Goal: Task Accomplishment & Management: Complete application form

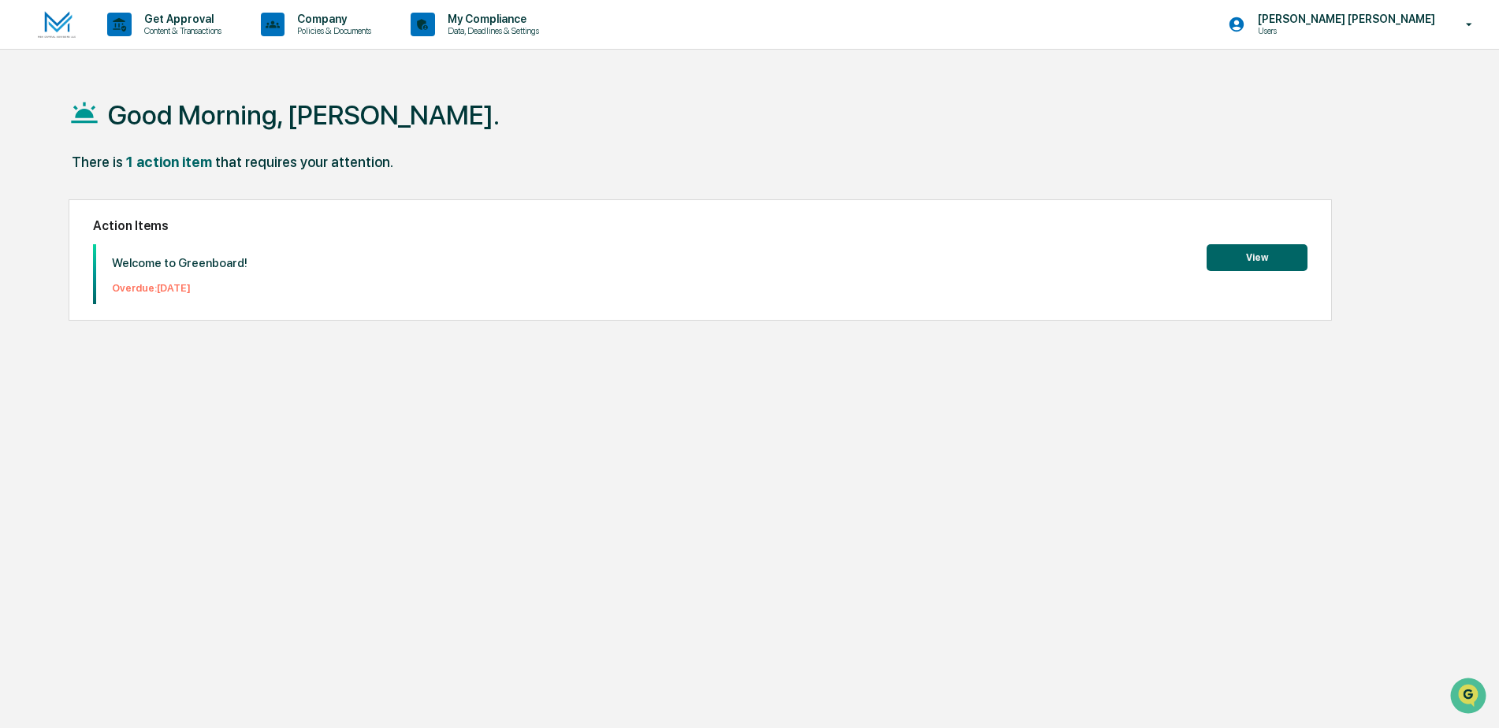
click at [1279, 256] on button "View" at bounding box center [1257, 257] width 101 height 27
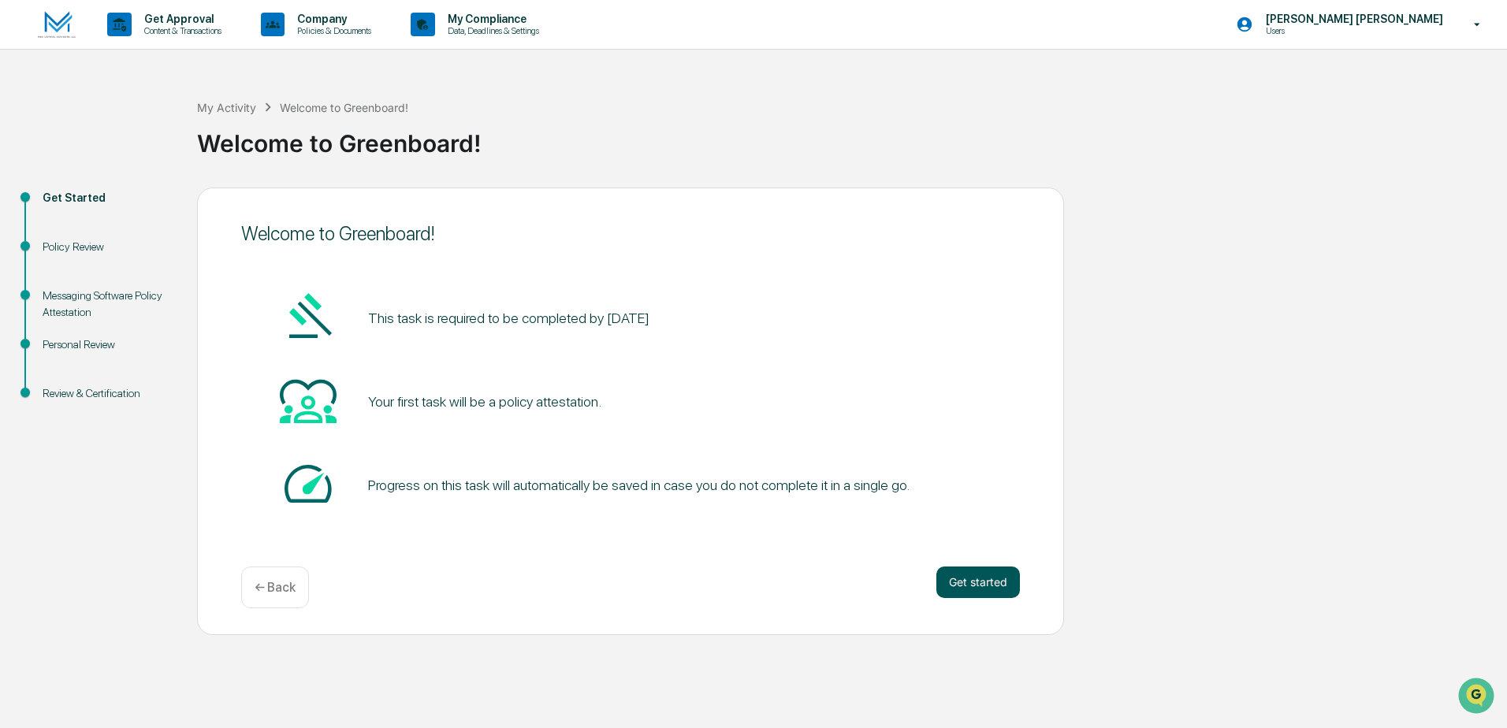
click at [984, 578] on button "Get started" at bounding box center [978, 583] width 84 height 32
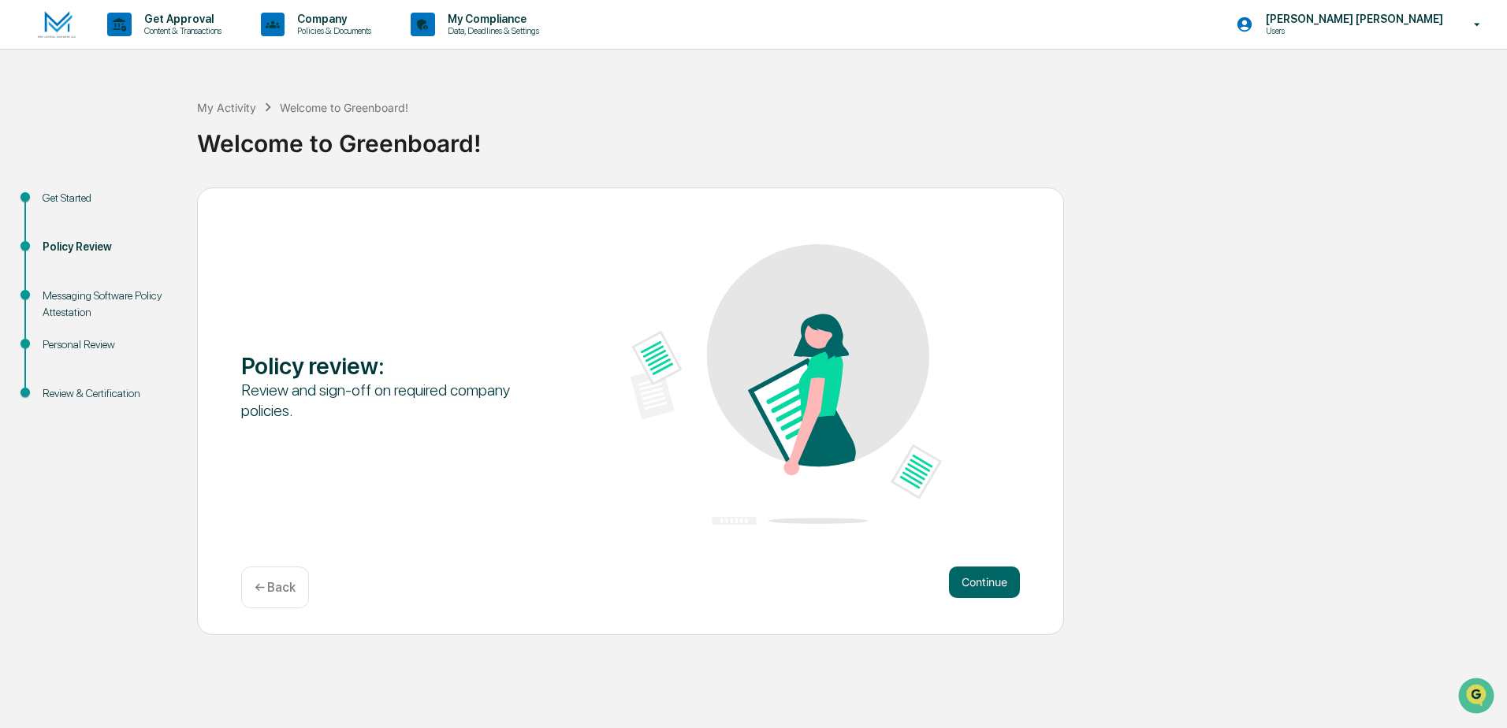
click at [984, 578] on button "Continue" at bounding box center [984, 583] width 71 height 32
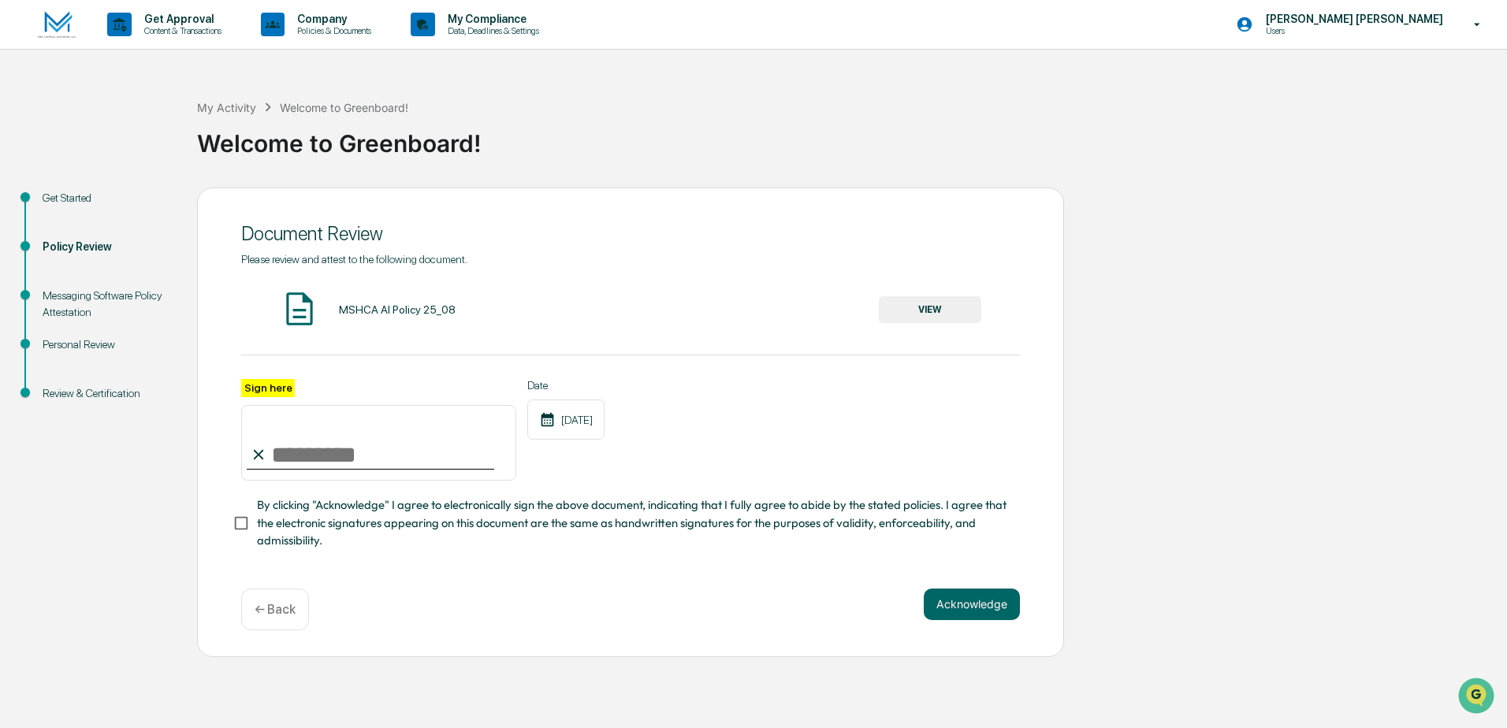
click at [331, 460] on input "Sign here" at bounding box center [378, 443] width 275 height 76
type input "**********"
click at [977, 601] on button "Acknowledge" at bounding box center [972, 605] width 96 height 32
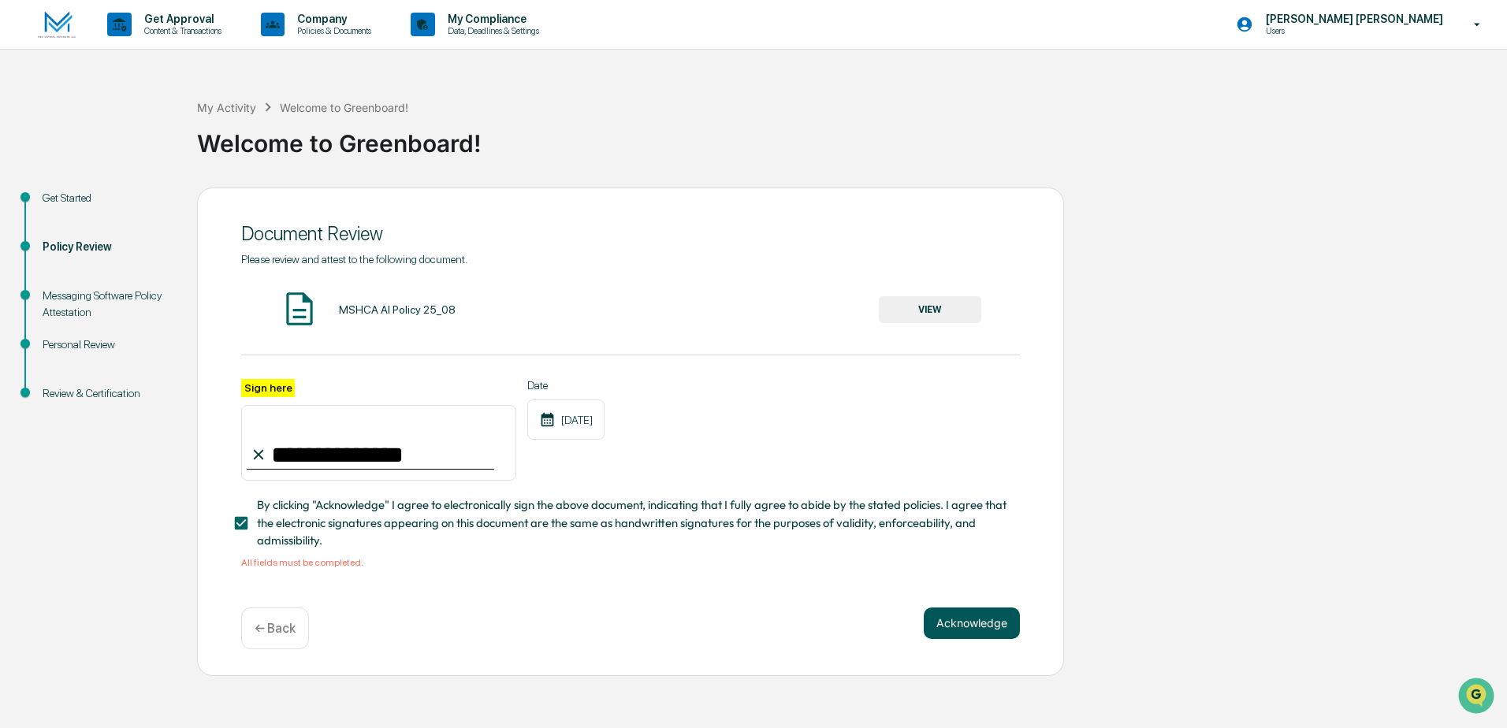
click at [948, 630] on button "Acknowledge" at bounding box center [972, 624] width 96 height 32
click at [910, 308] on button "VIEW" at bounding box center [930, 309] width 102 height 27
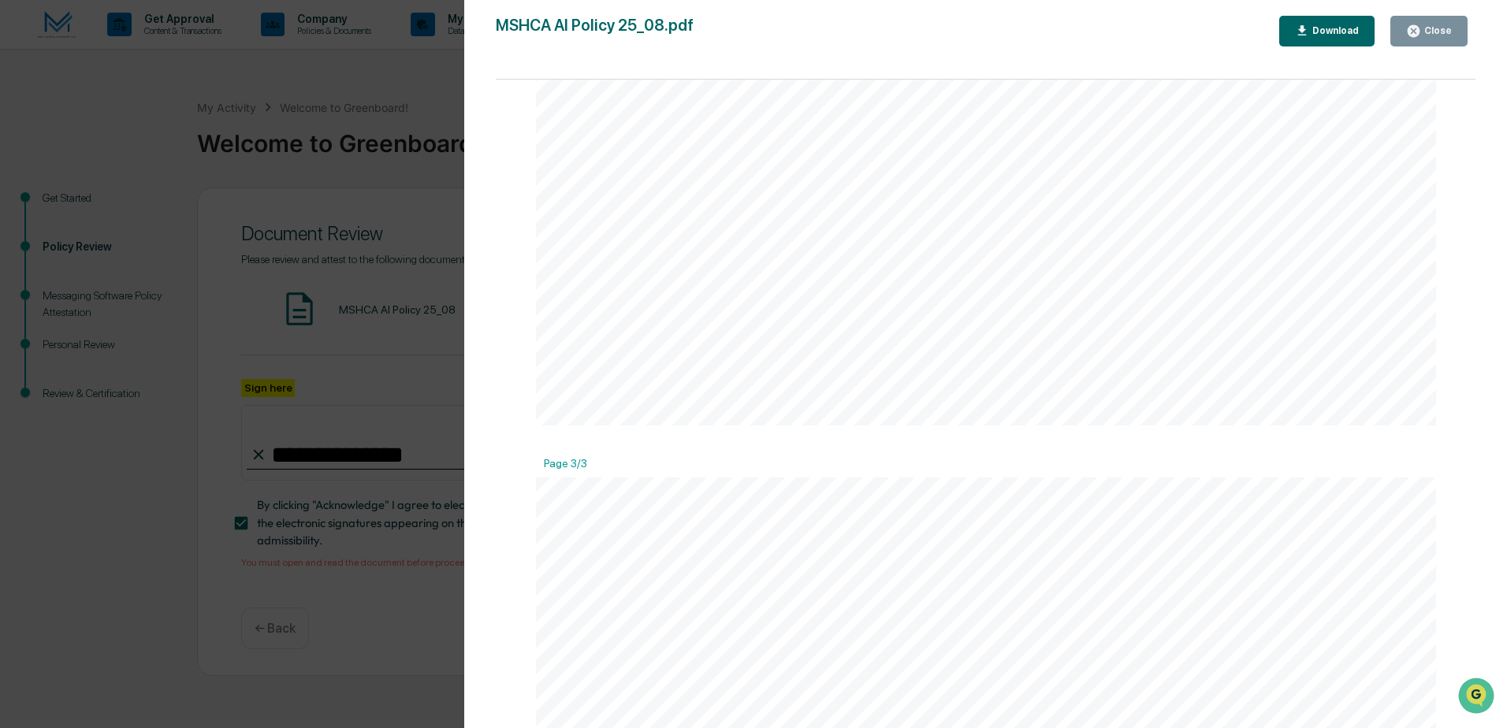
scroll to position [2286, 0]
click at [375, 564] on div "Version History 08/21/2025, 02:10 PM Ashley Craddock MSHCA AI Policy 25_08.pdf …" at bounding box center [753, 364] width 1507 height 728
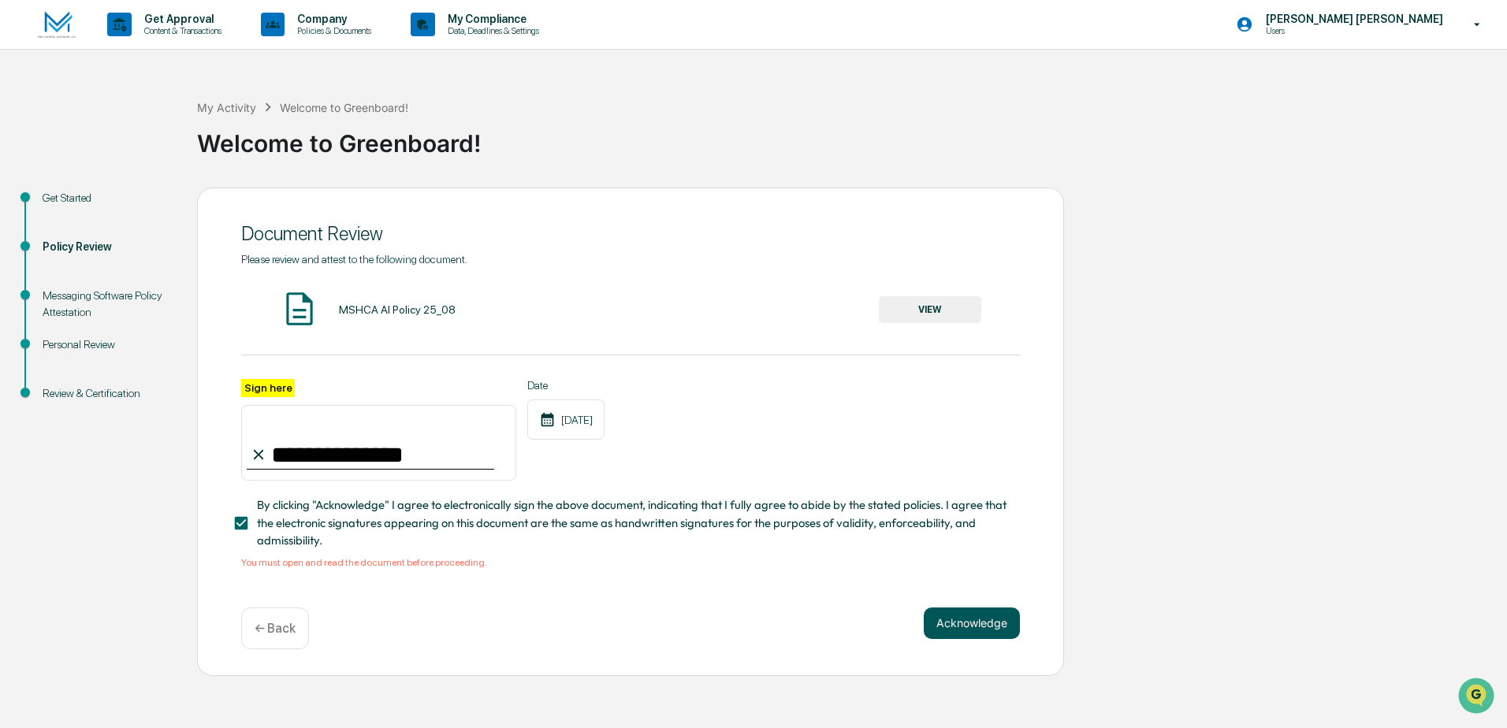
drag, startPoint x: 1037, startPoint y: 636, endPoint x: 1017, endPoint y: 639, distance: 19.8
click at [1017, 639] on div "**********" at bounding box center [630, 432] width 867 height 489
drag, startPoint x: 1017, startPoint y: 639, endPoint x: 1005, endPoint y: 637, distance: 11.9
click at [1005, 637] on button "Acknowledge" at bounding box center [972, 624] width 96 height 32
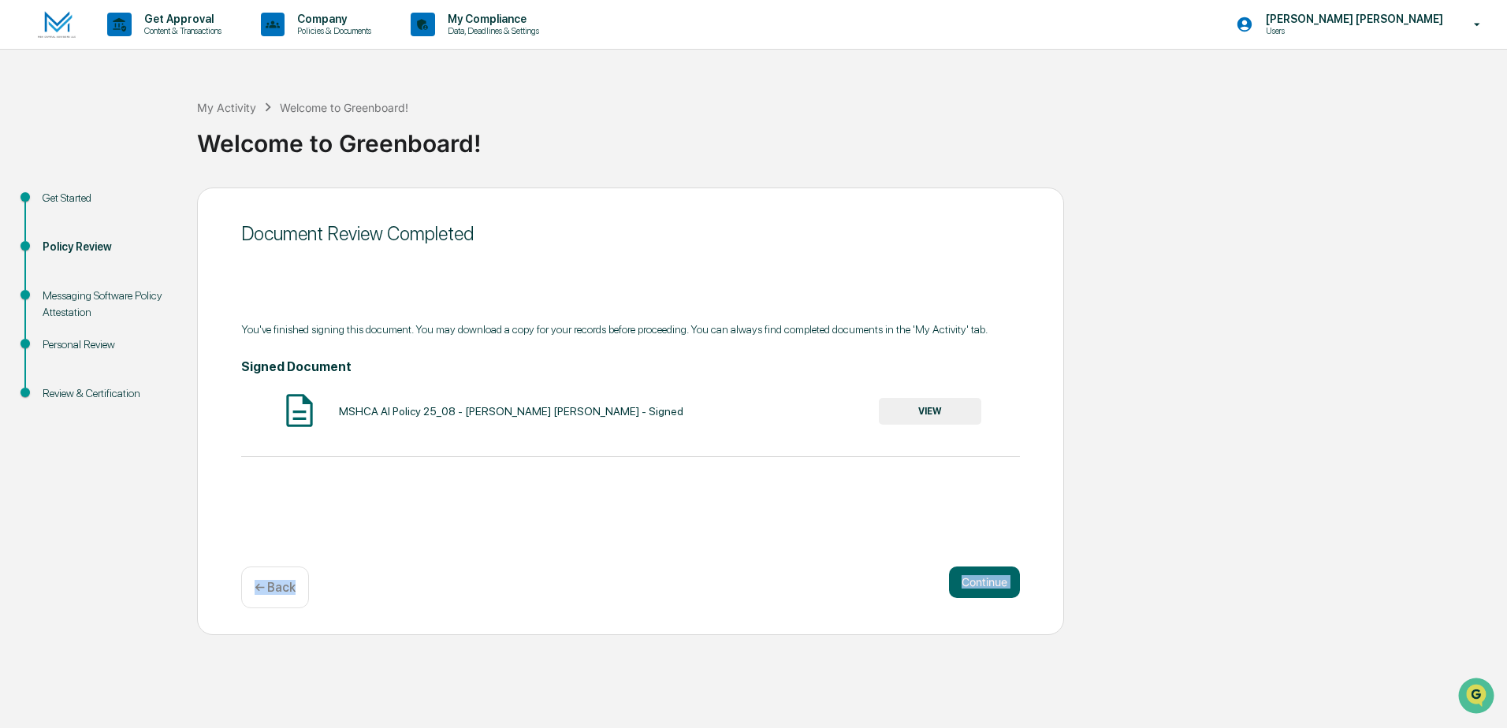
click at [912, 408] on button "VIEW" at bounding box center [930, 411] width 102 height 27
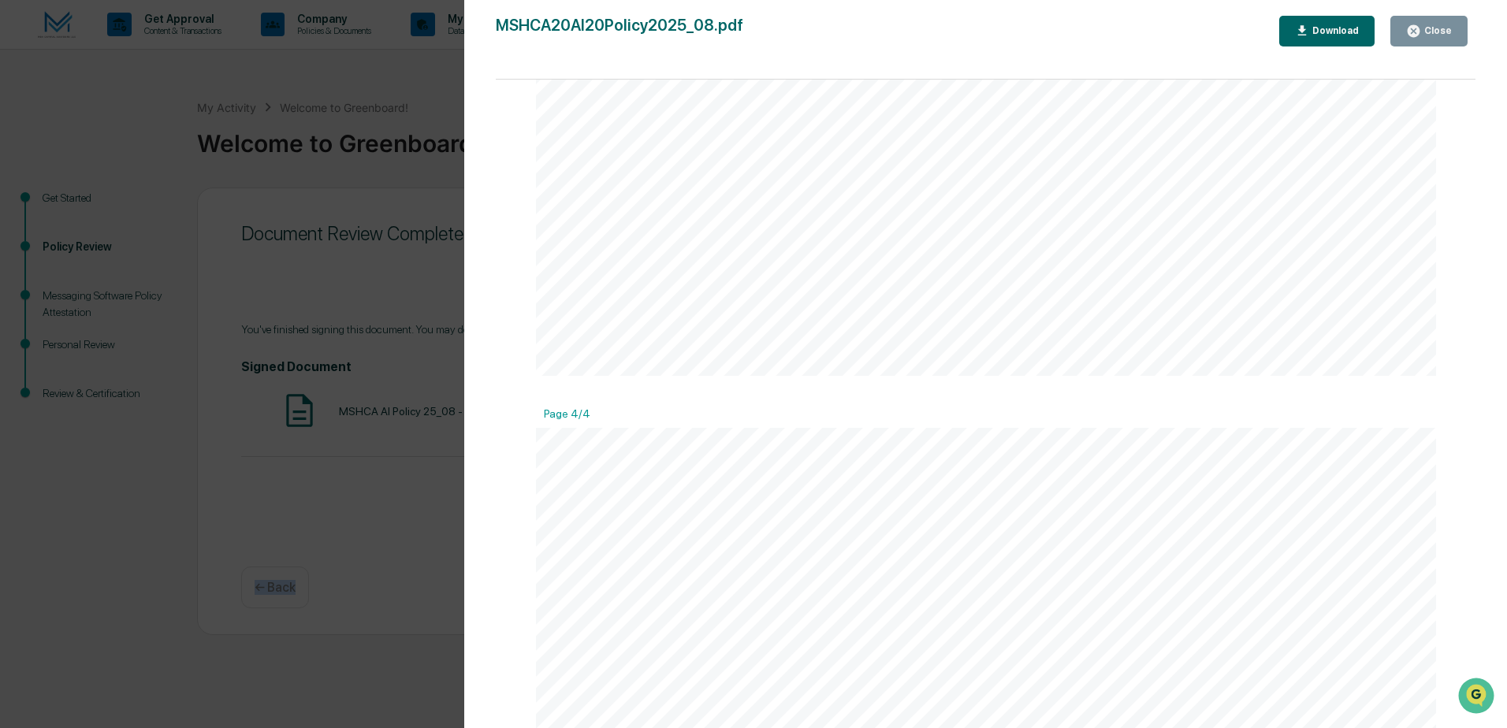
scroll to position [3311, 0]
drag, startPoint x: 737, startPoint y: 228, endPoint x: 722, endPoint y: 237, distance: 17.7
click at [345, 303] on div "Version History 09/30/2025, 01:31 PM Sawyer Heidler MSHCA20AI20Policy2025_08.pd…" at bounding box center [753, 364] width 1507 height 728
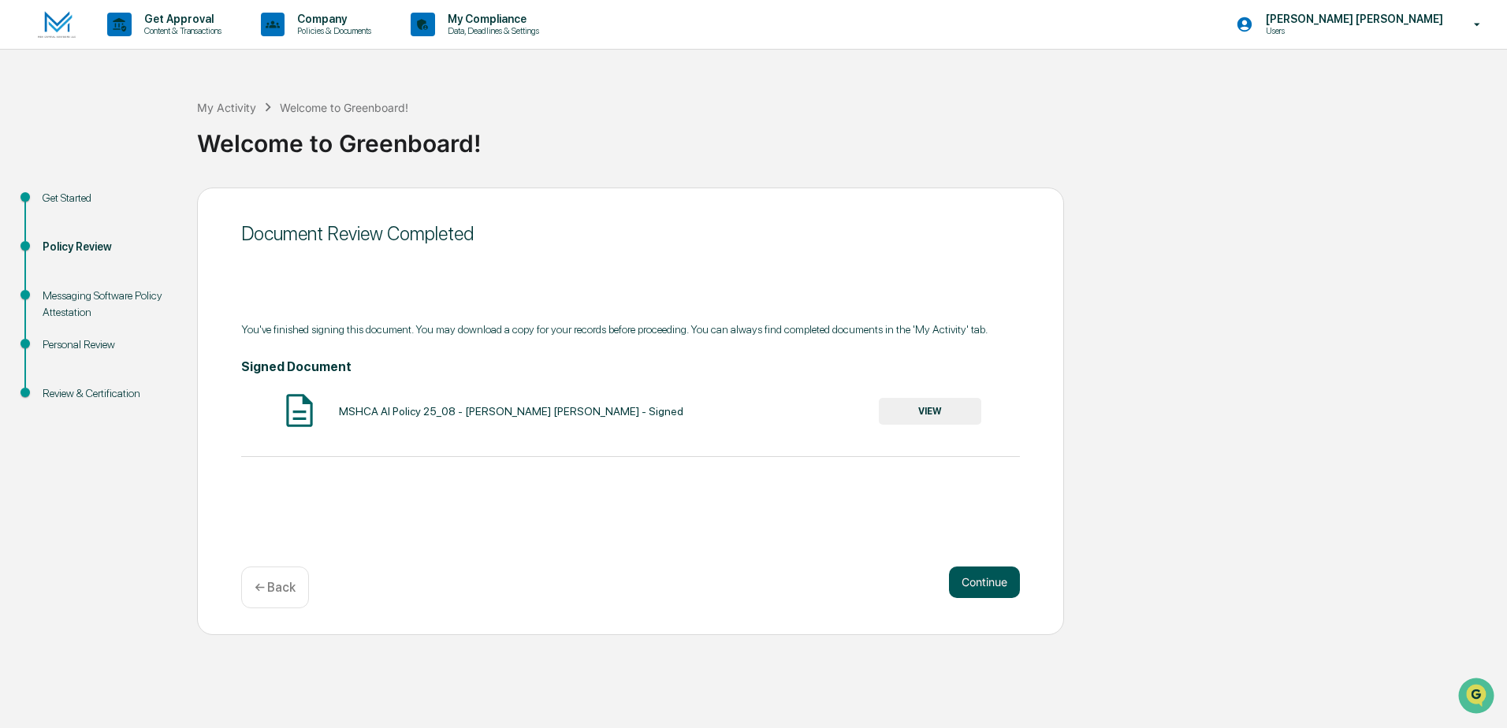
click at [983, 586] on button "Continue" at bounding box center [984, 583] width 71 height 32
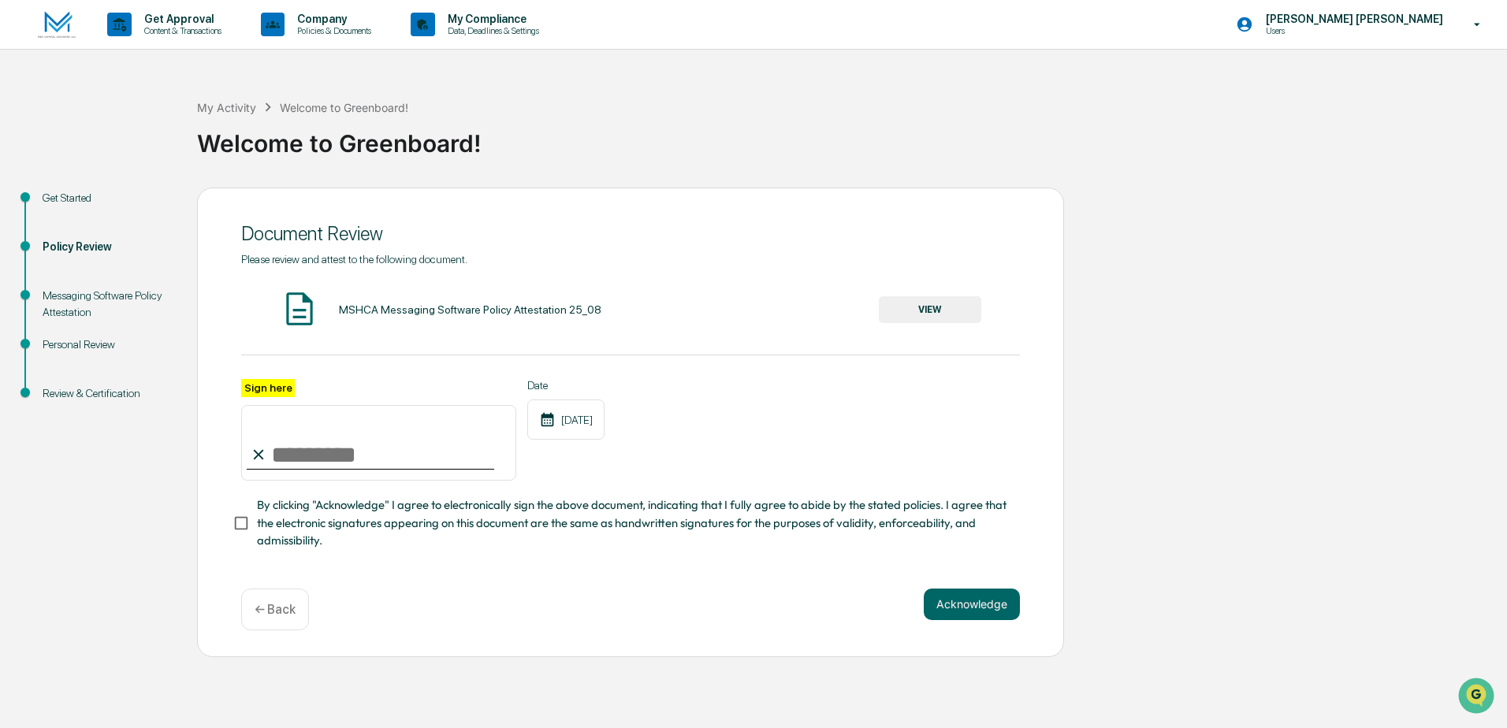
click at [395, 455] on input "Sign here" at bounding box center [378, 443] width 275 height 76
type input "**********"
click at [962, 620] on button "Acknowledge" at bounding box center [972, 605] width 96 height 32
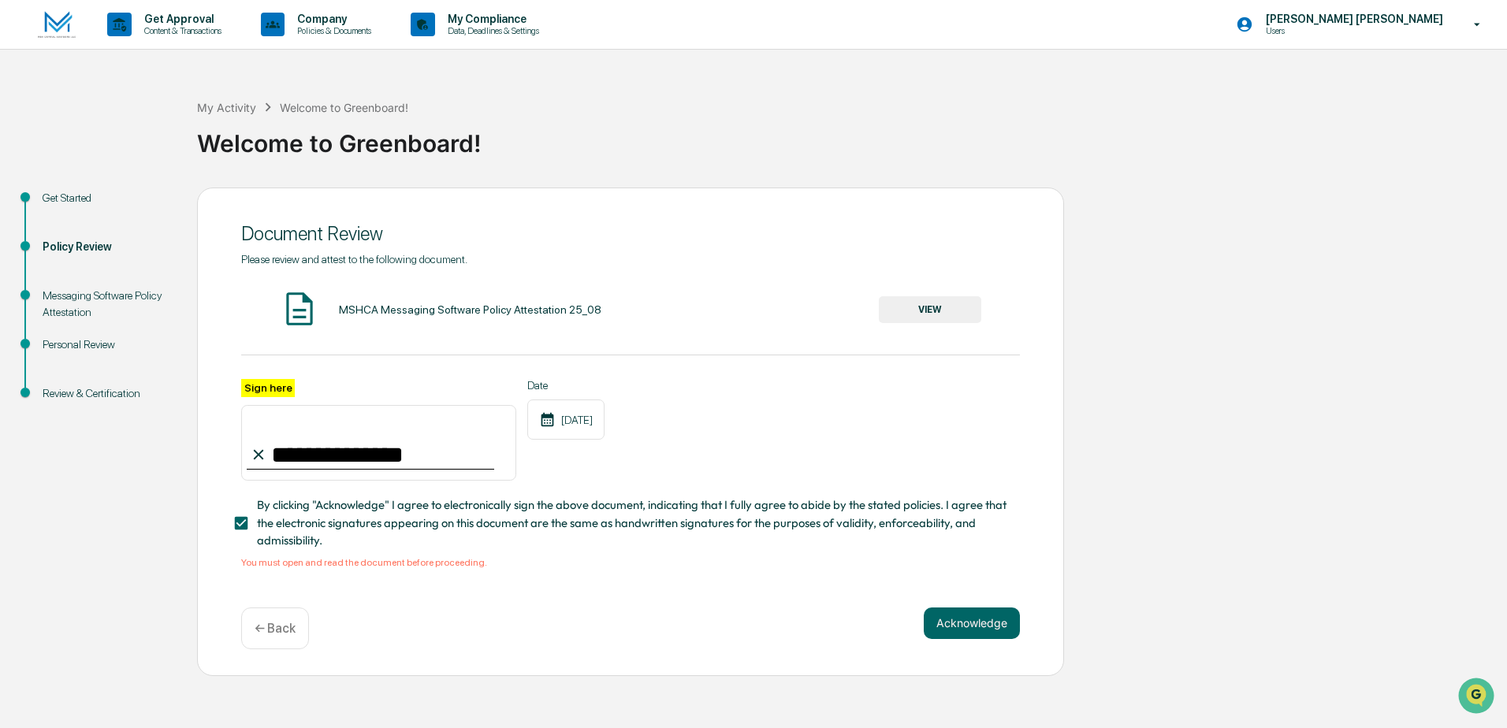
click at [958, 305] on button "VIEW" at bounding box center [930, 309] width 102 height 27
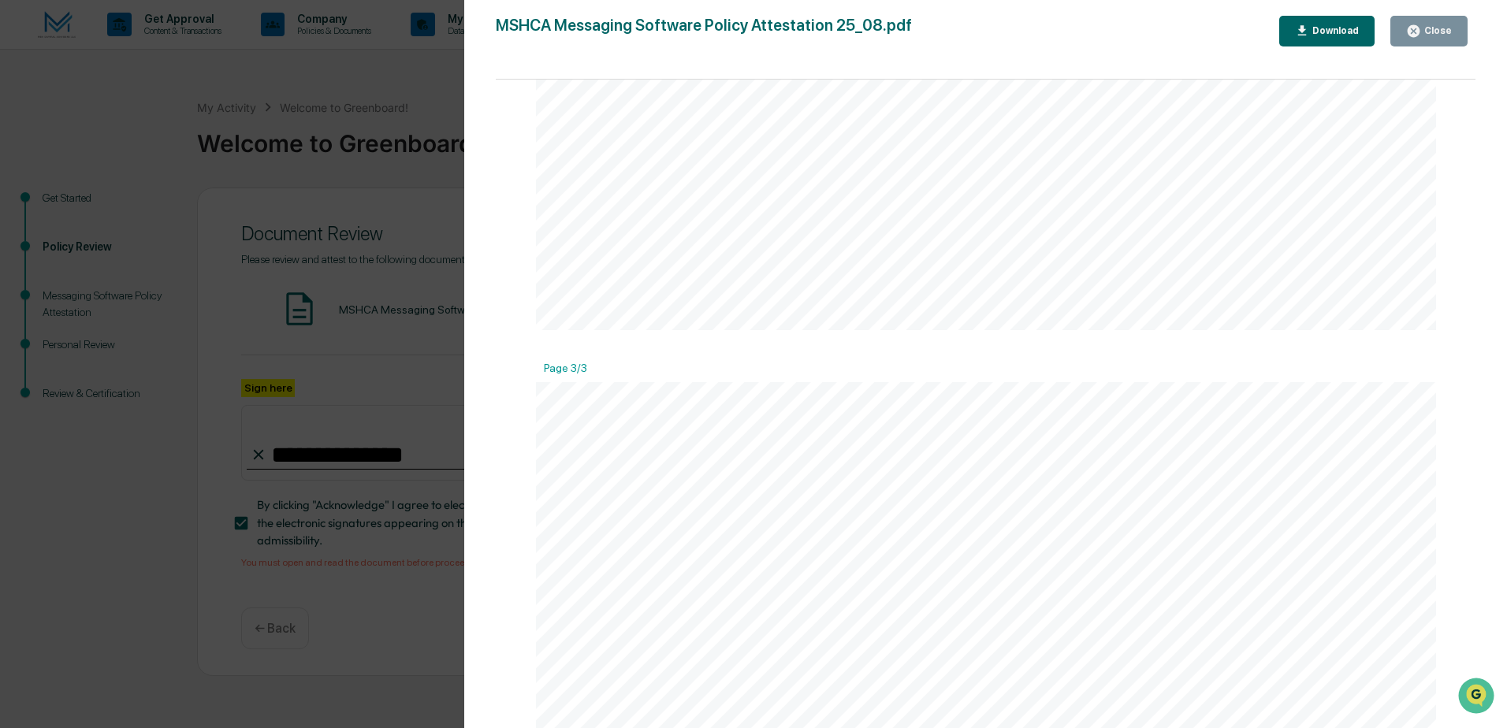
scroll to position [2365, 0]
click at [355, 374] on div "Version History 08/21/2025, 02:11 PM Ashley Craddock MSHCA Messaging Software P…" at bounding box center [753, 364] width 1507 height 728
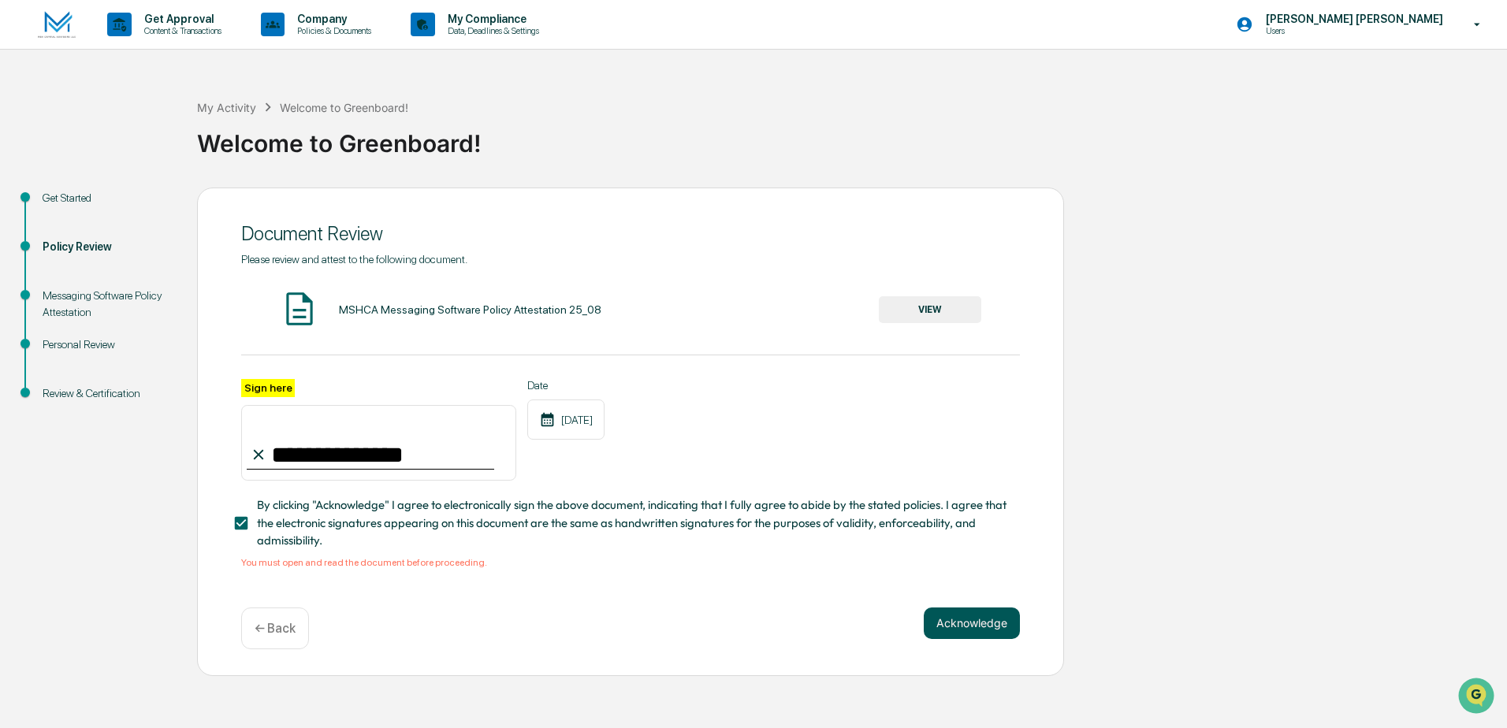
click at [980, 624] on button "Acknowledge" at bounding box center [972, 624] width 96 height 32
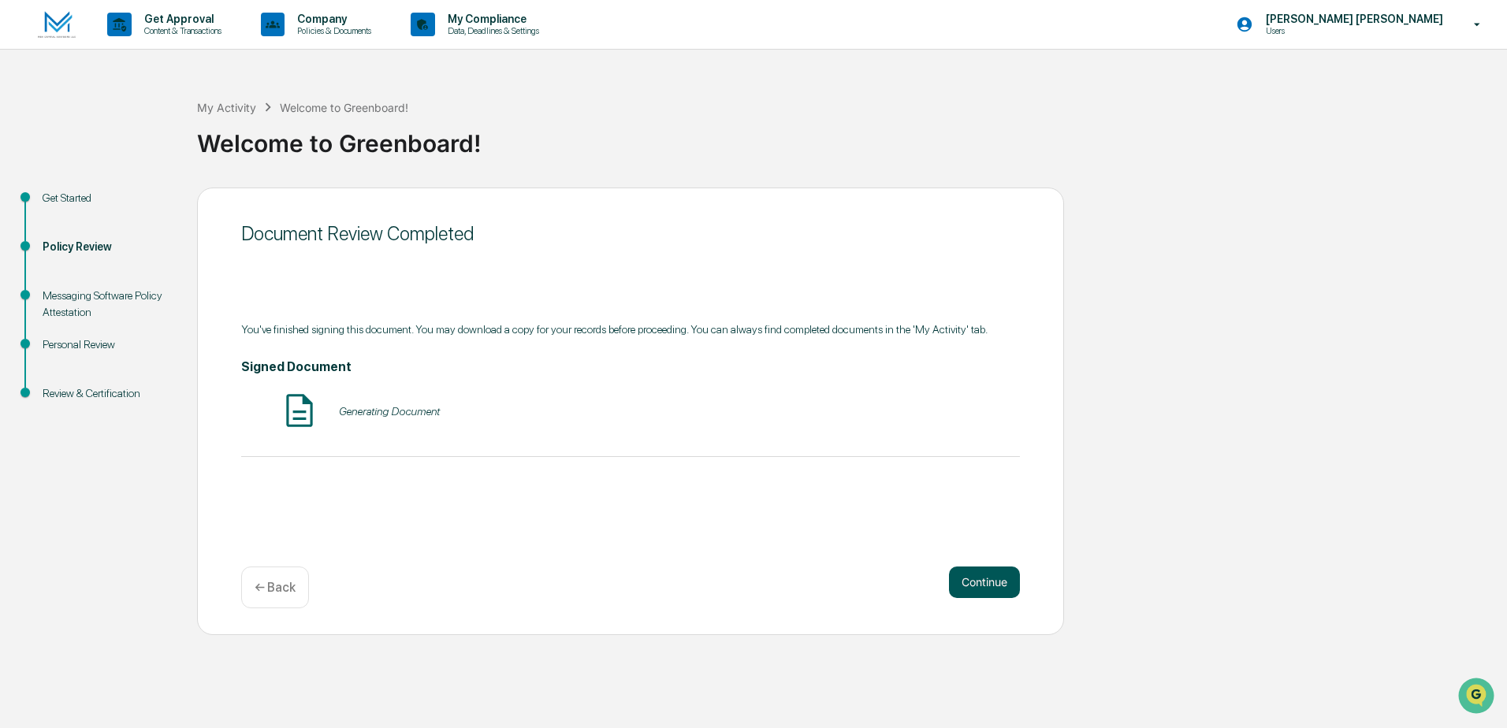
click at [996, 577] on button "Continue" at bounding box center [984, 583] width 71 height 32
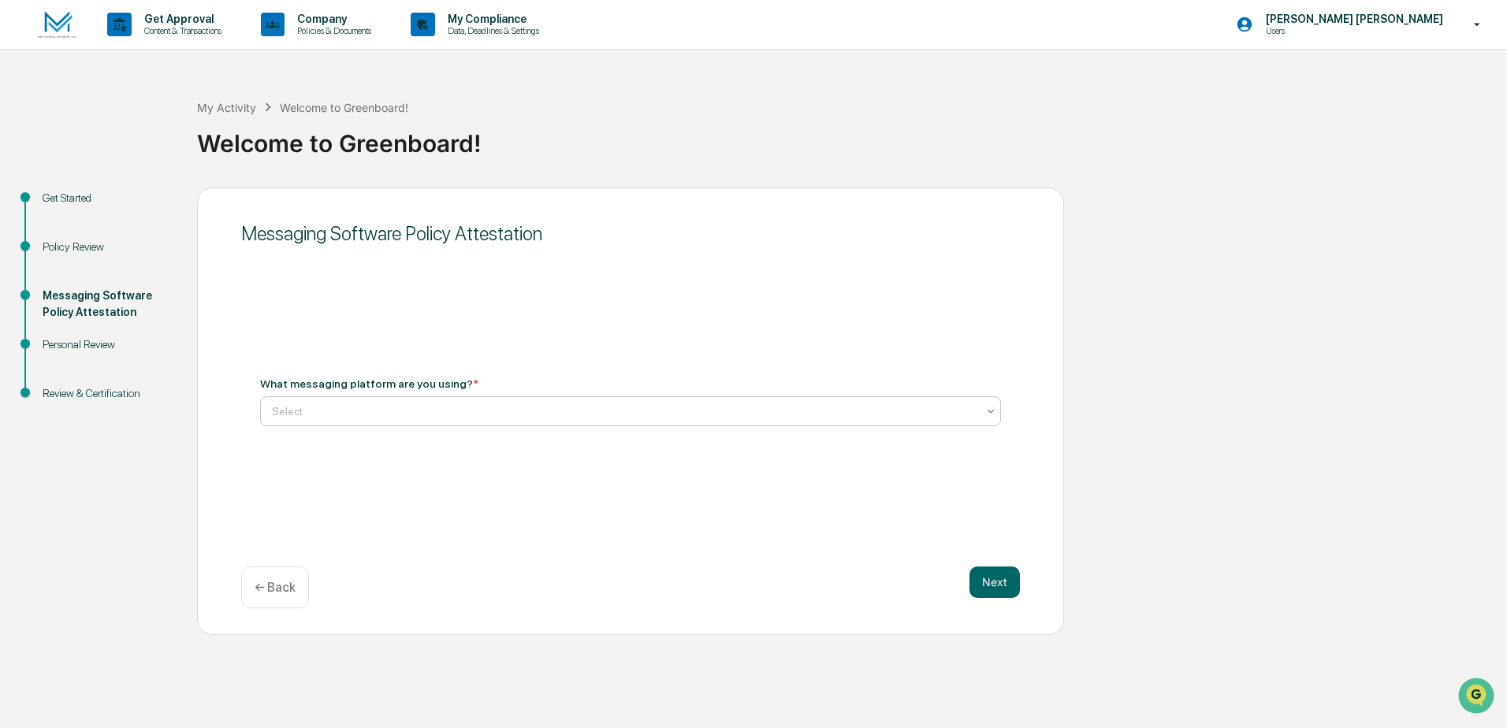
click at [660, 412] on div at bounding box center [624, 412] width 705 height 16
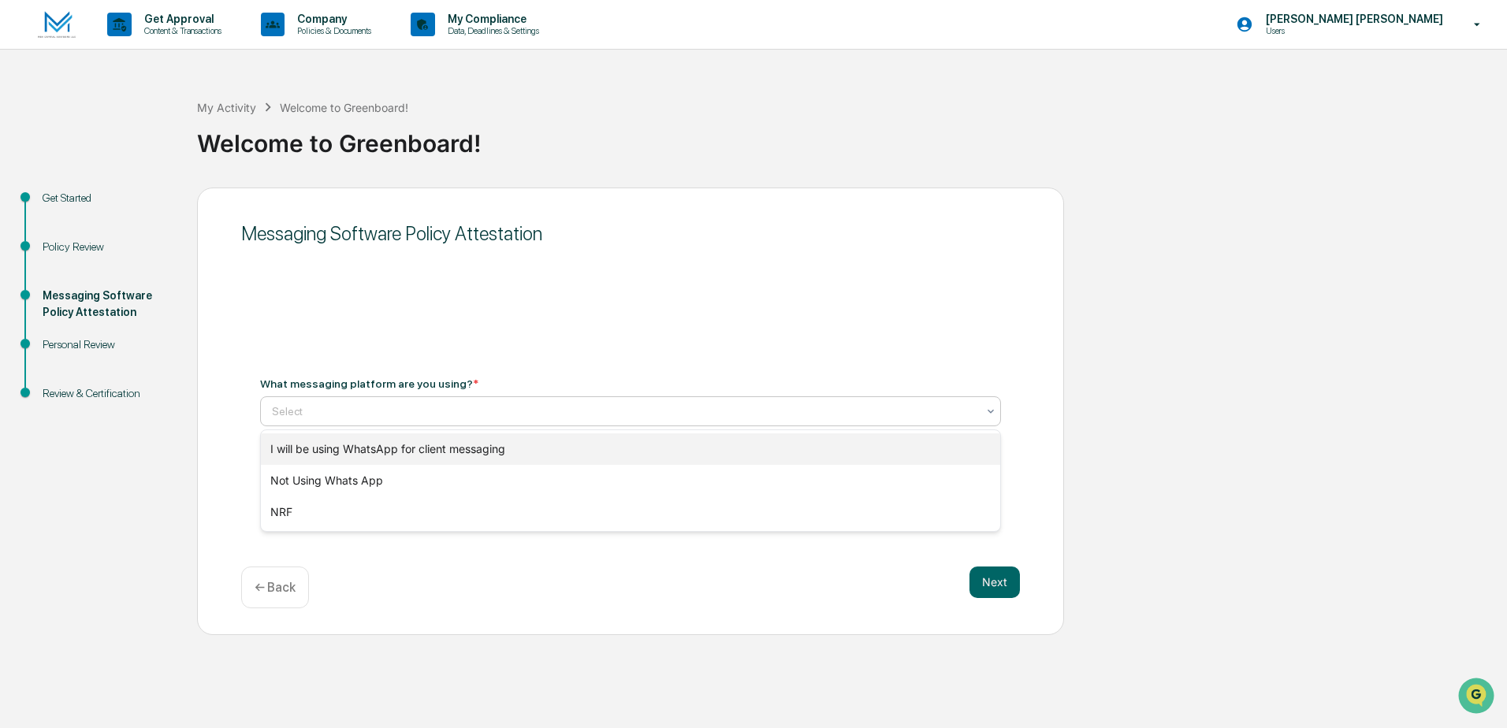
click at [519, 453] on div "I will be using WhatsApp for client messaging" at bounding box center [630, 450] width 739 height 32
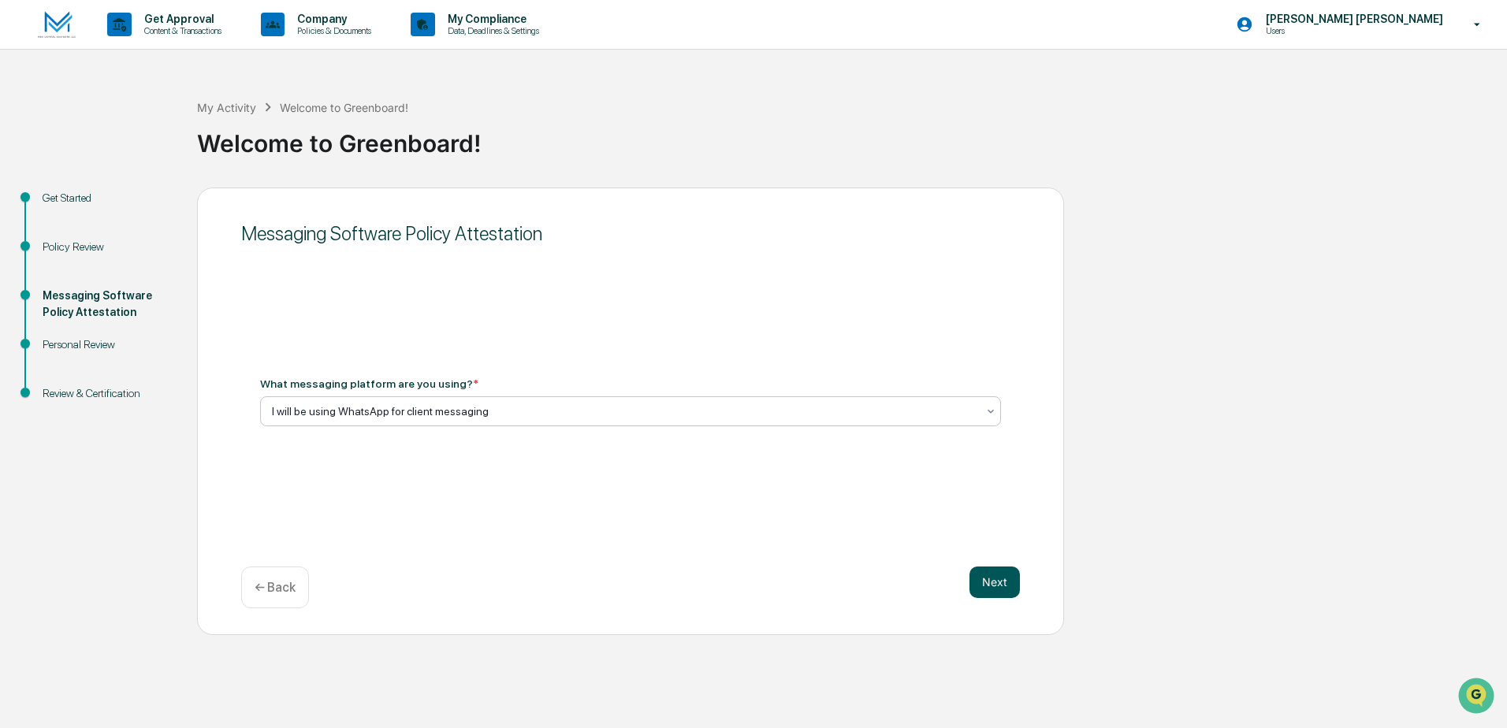
click at [995, 585] on button "Next" at bounding box center [995, 583] width 50 height 32
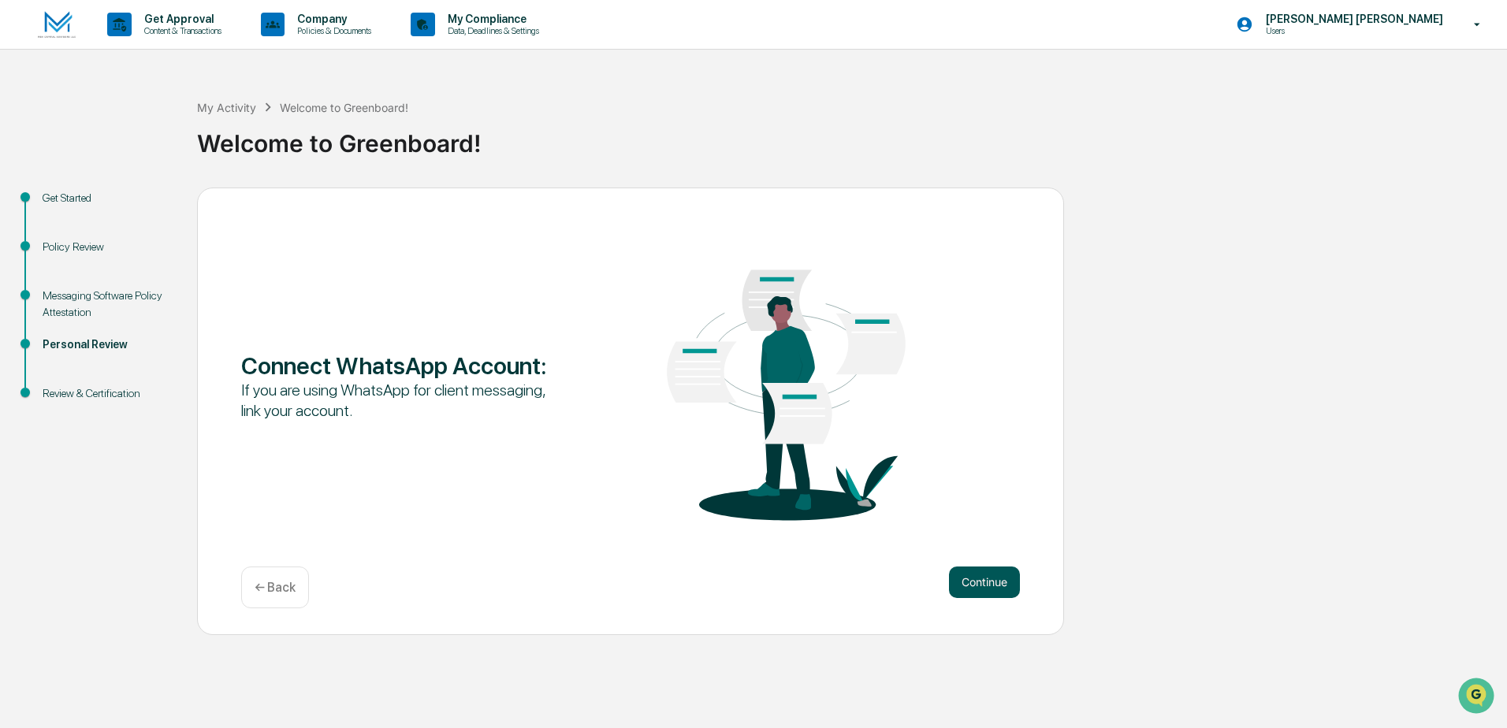
click at [1001, 587] on button "Continue" at bounding box center [984, 583] width 71 height 32
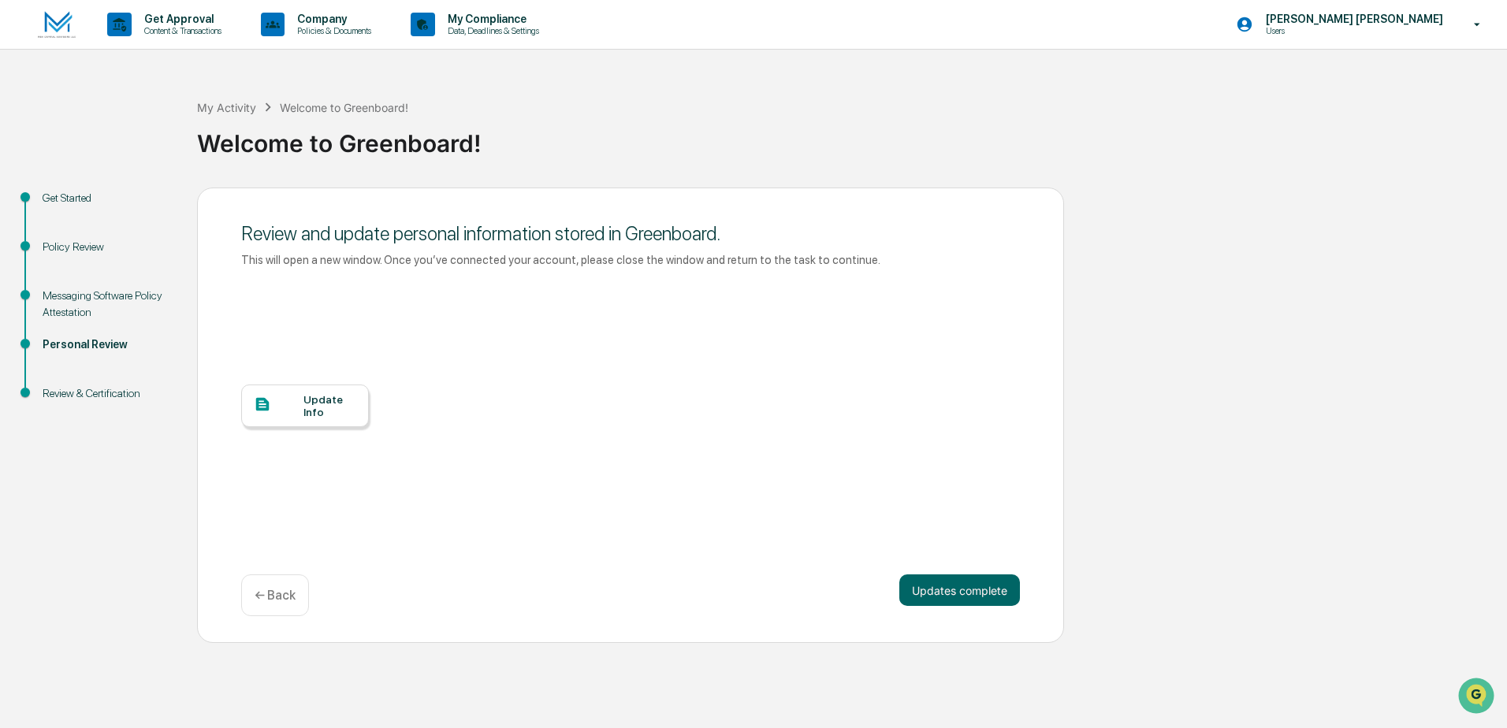
click at [311, 414] on div "Update Info" at bounding box center [329, 405] width 53 height 25
click at [949, 590] on button "Updates complete" at bounding box center [959, 591] width 121 height 32
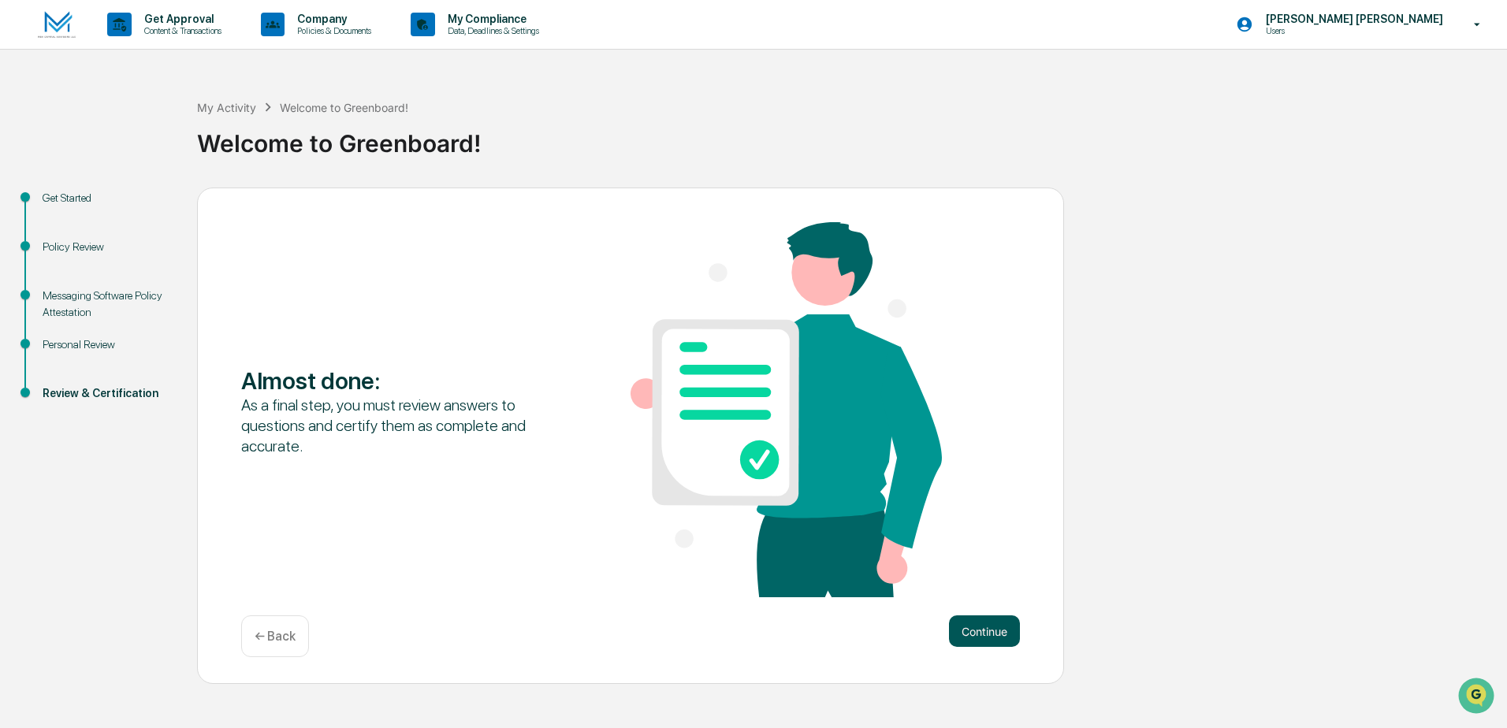
click at [966, 625] on button "Continue" at bounding box center [984, 632] width 71 height 32
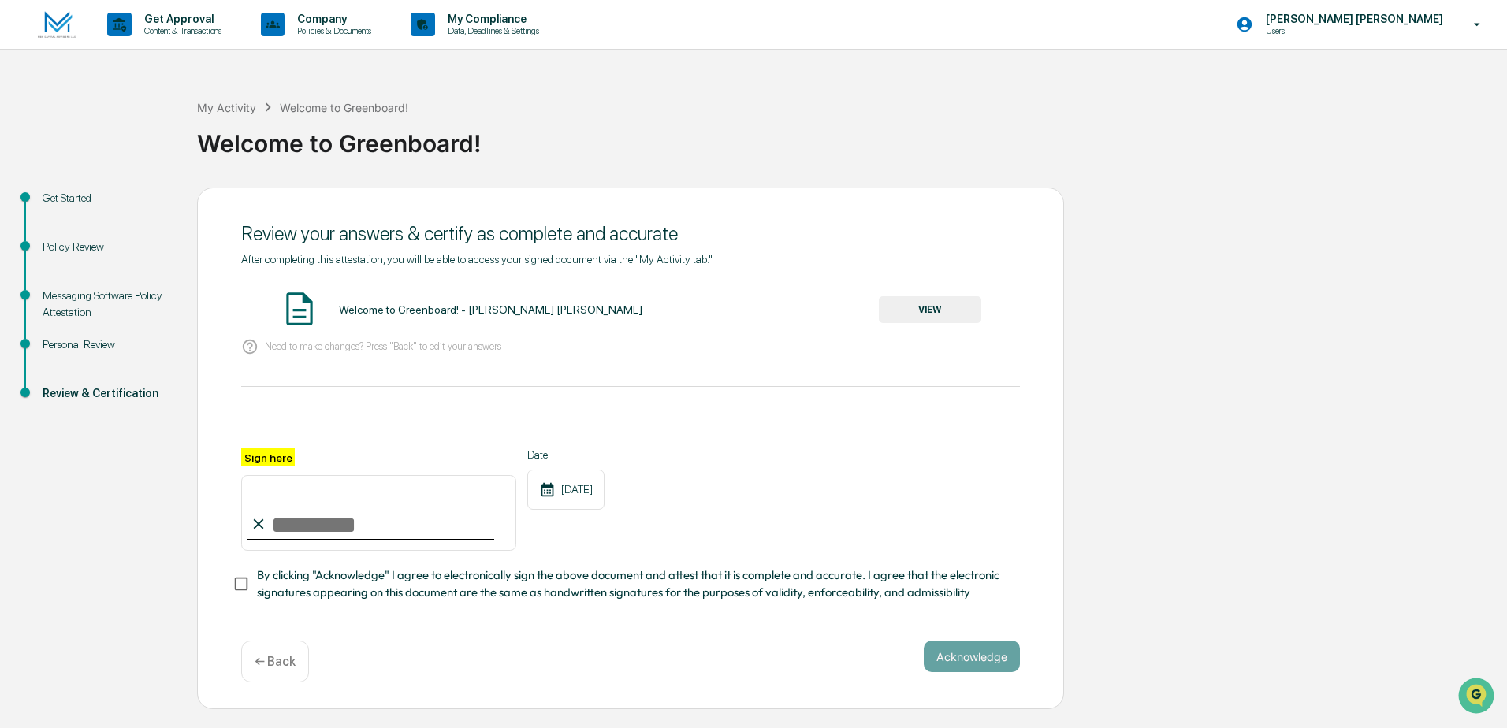
click at [949, 311] on button "VIEW" at bounding box center [930, 309] width 102 height 27
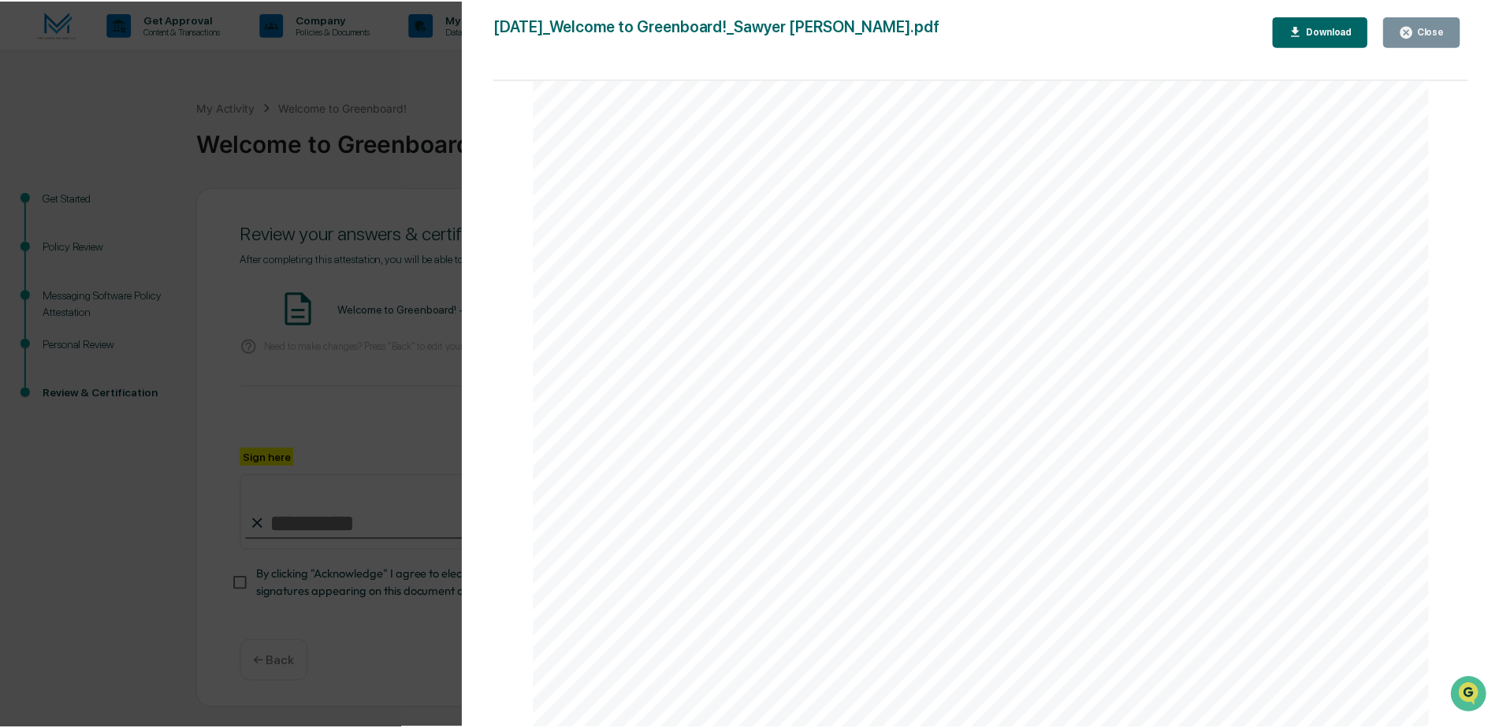
scroll to position [1987, 0]
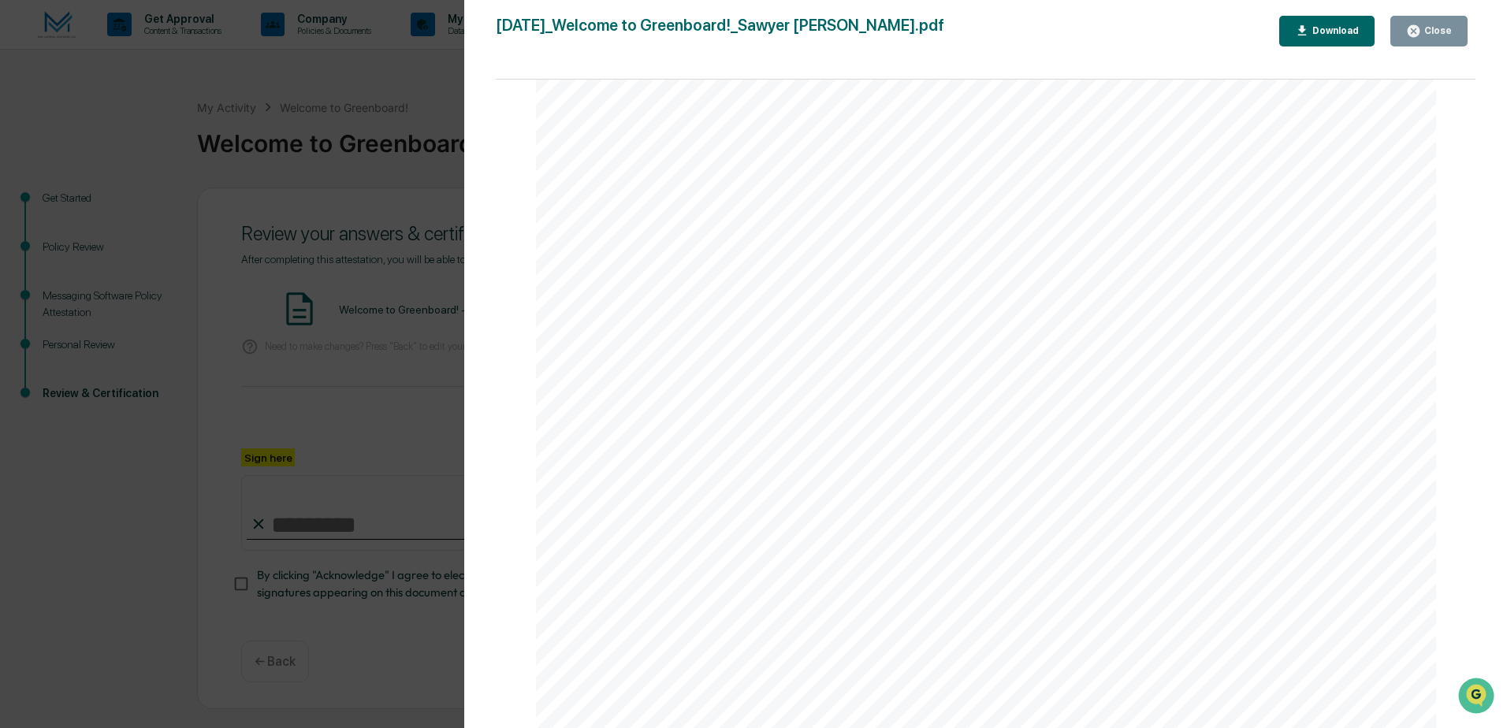
click at [318, 445] on div "Version History 09/30/2025, 01:33 PM Sawyer Heidler 2025-09-30_Welcome to Green…" at bounding box center [753, 364] width 1507 height 728
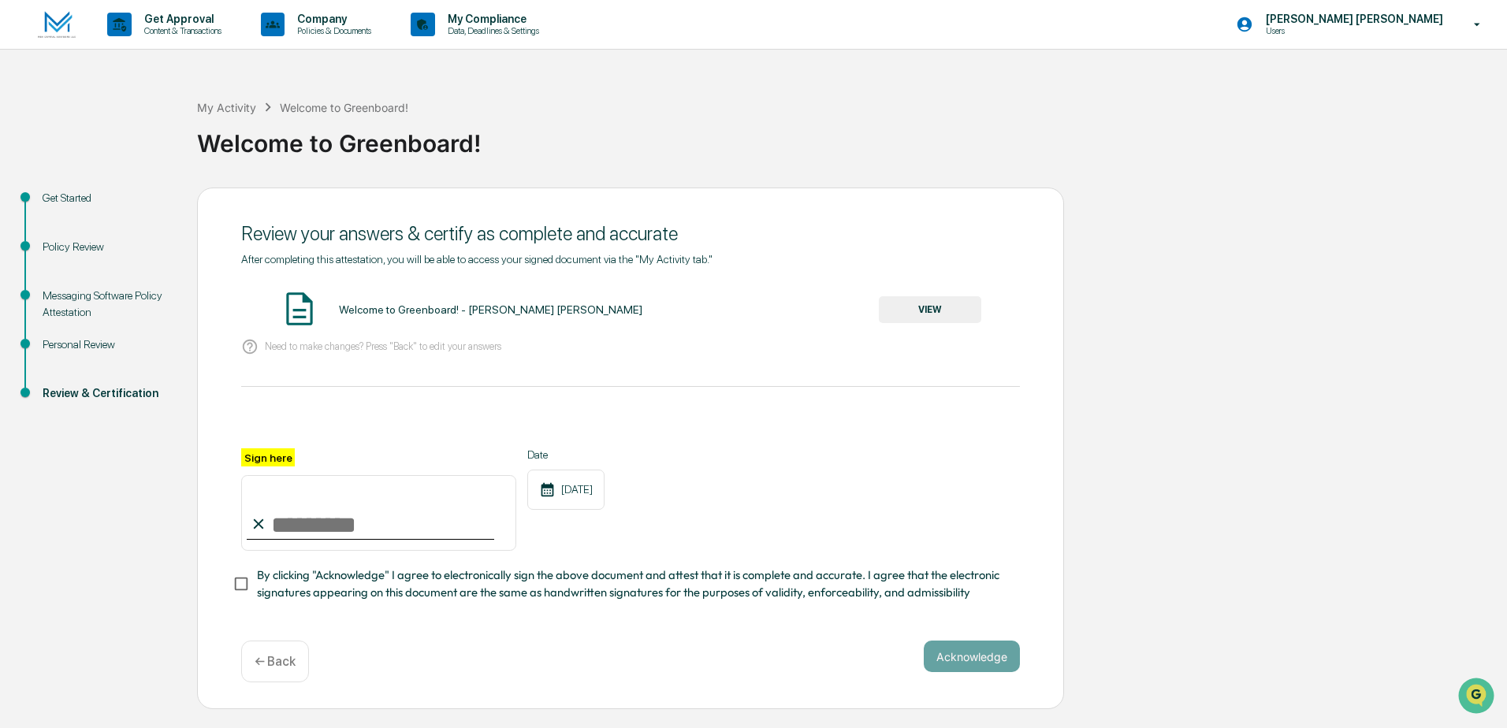
drag, startPoint x: 314, startPoint y: 512, endPoint x: 323, endPoint y: 535, distance: 25.5
click at [314, 513] on input "Sign here" at bounding box center [378, 513] width 275 height 76
type input "**********"
click at [941, 660] on button "Acknowledge" at bounding box center [972, 657] width 96 height 32
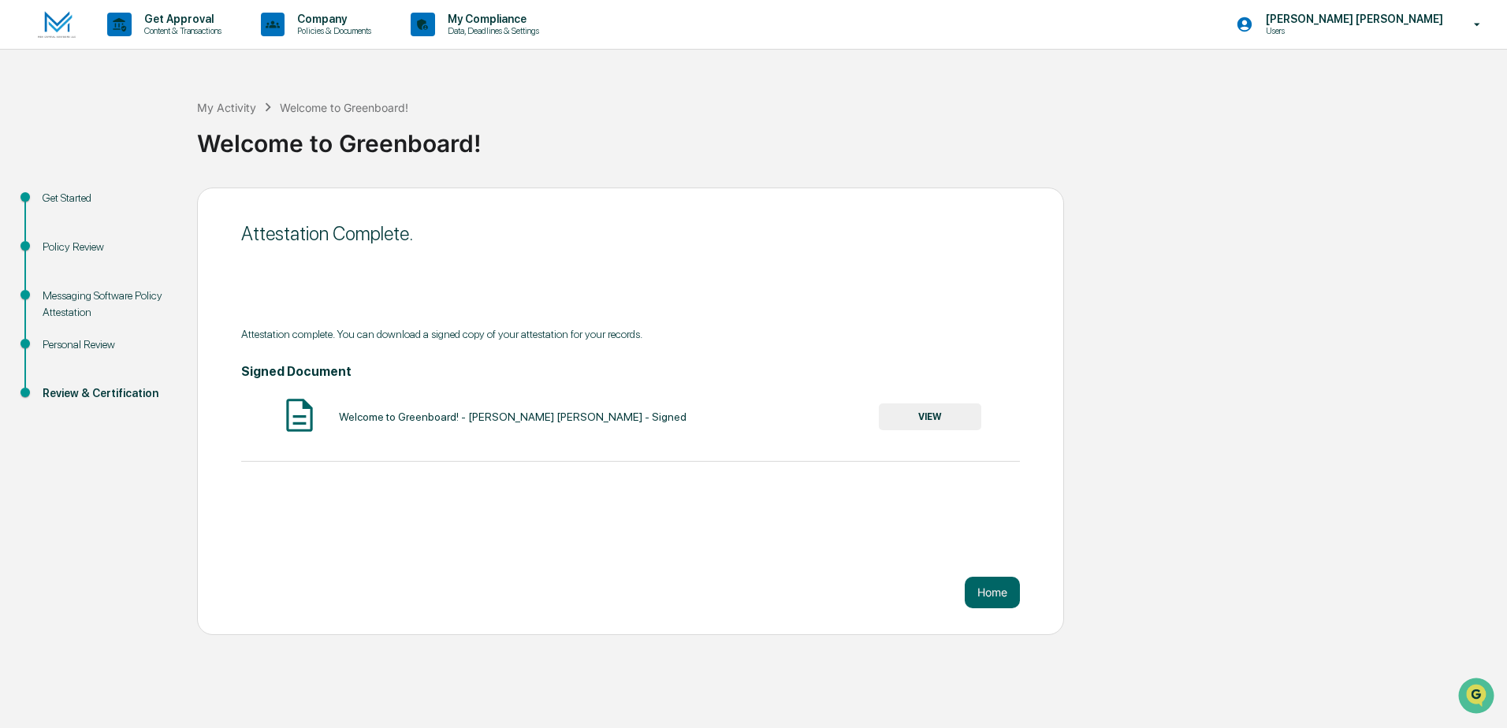
click at [907, 393] on div "Signed Document Welcome to Greenboard! - Sawyer Heidler - Signed VIEW" at bounding box center [630, 400] width 779 height 73
click at [920, 412] on button "VIEW" at bounding box center [930, 417] width 102 height 27
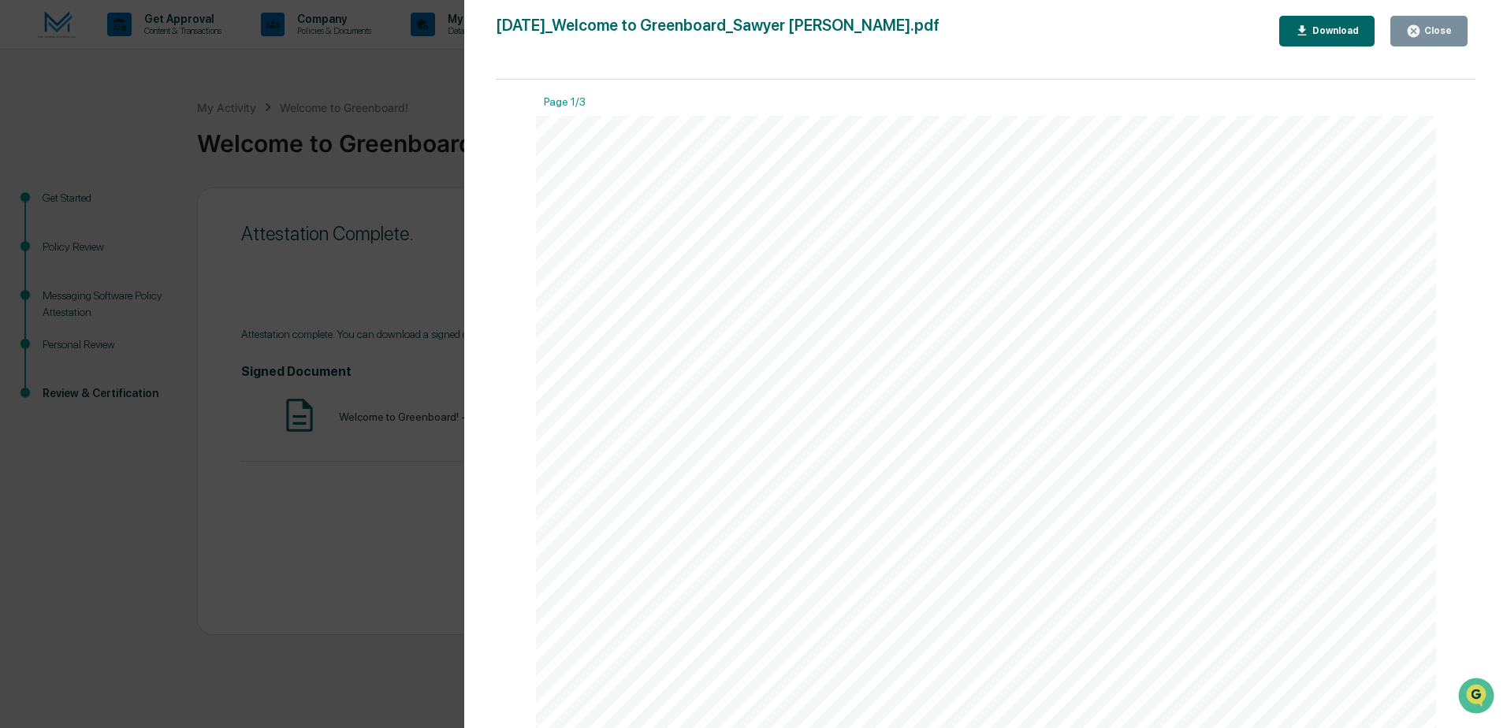
click at [445, 218] on div "Version History 09/30/2025, 01:33 PM Sawyer Heidler 2025-09-30_Welcome to Green…" at bounding box center [753, 364] width 1507 height 728
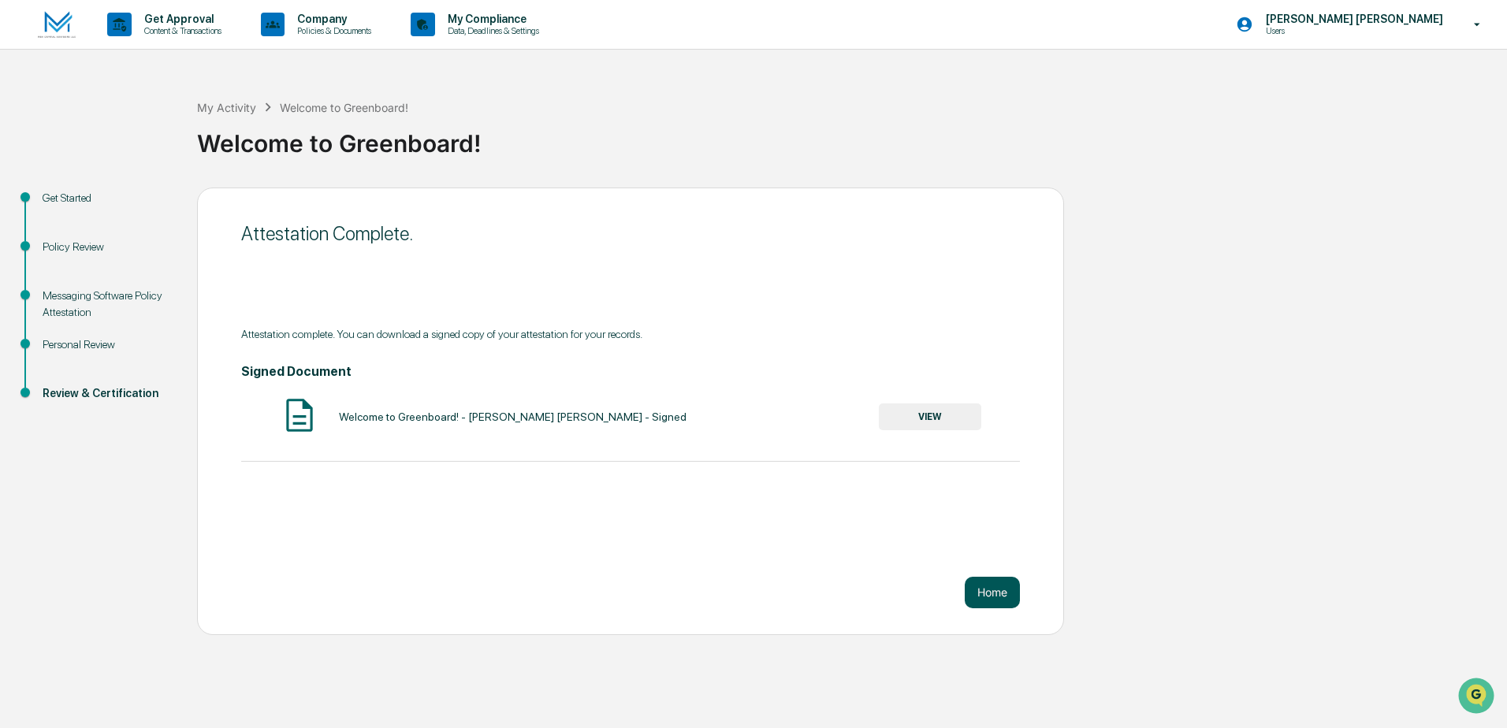
click at [991, 594] on button "Home" at bounding box center [992, 593] width 55 height 32
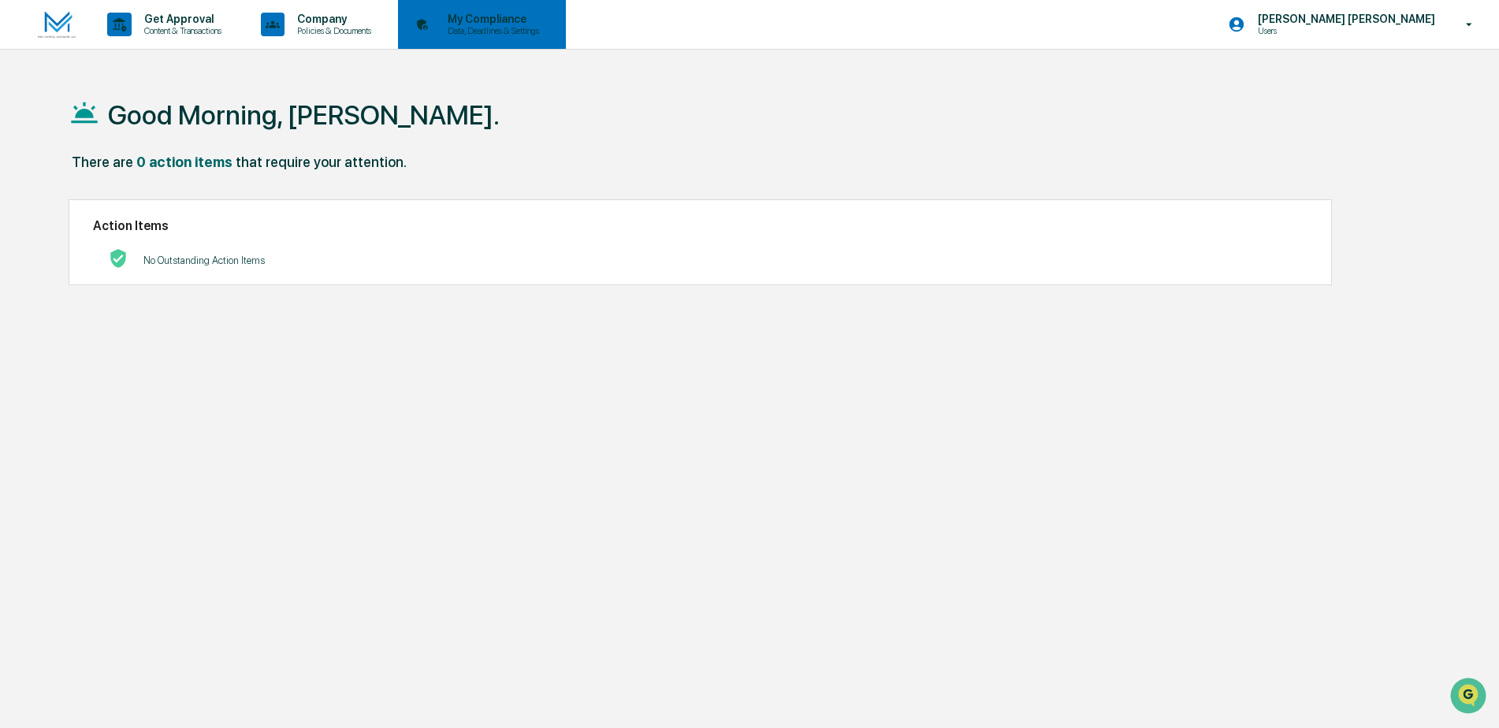
click at [543, 27] on div "My Compliance Data, Deadlines & Settings" at bounding box center [482, 24] width 168 height 49
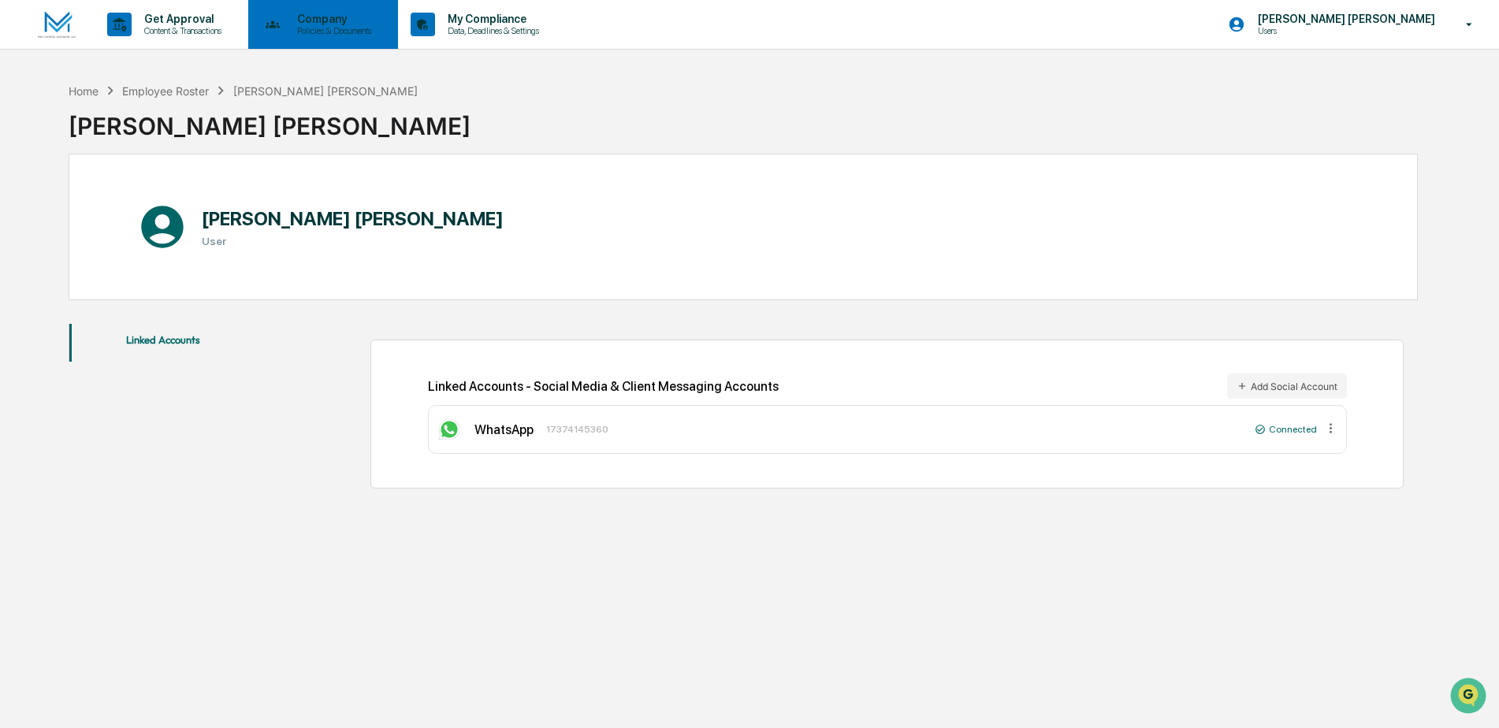
click at [285, 22] on icon at bounding box center [273, 25] width 24 height 24
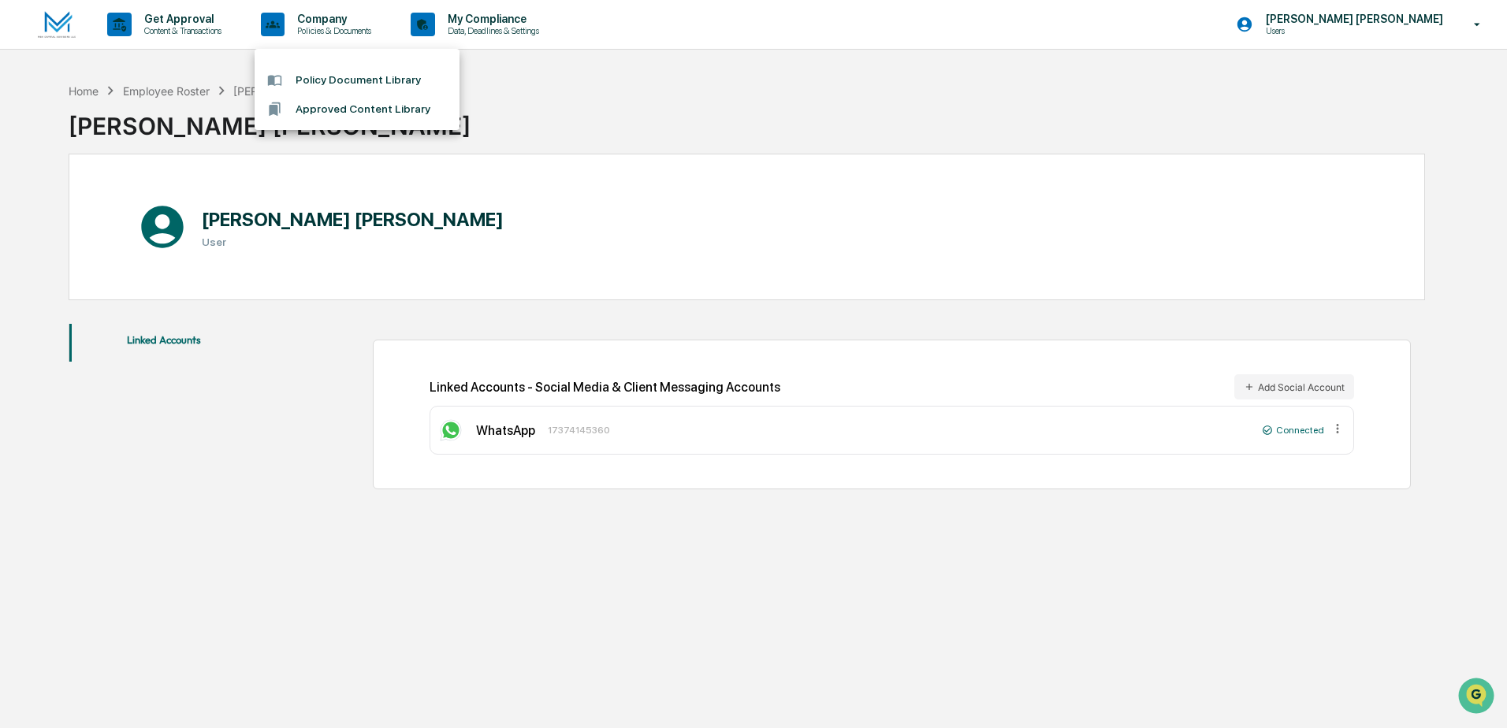
click at [1401, 24] on div at bounding box center [753, 364] width 1507 height 728
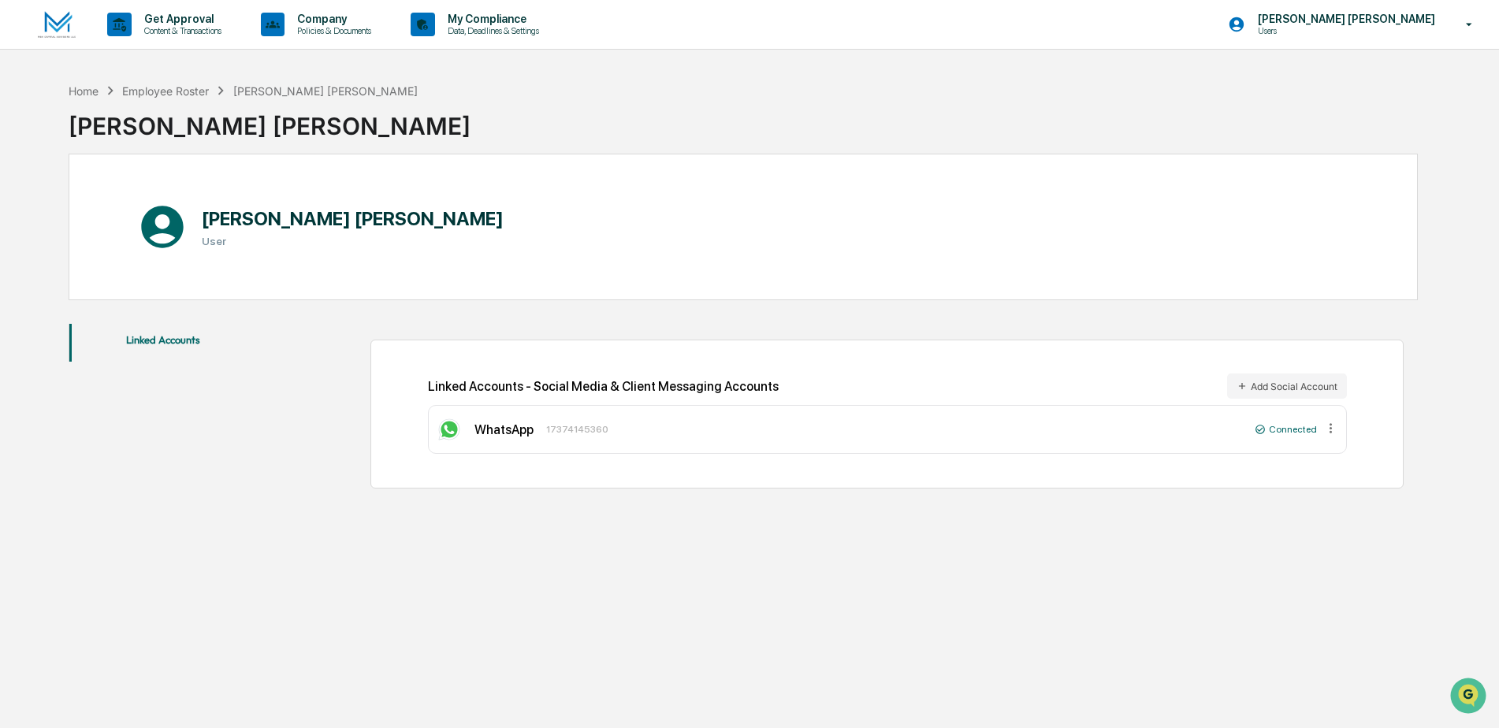
click at [1461, 39] on div "Sawyer Heidler Users" at bounding box center [1355, 24] width 287 height 49
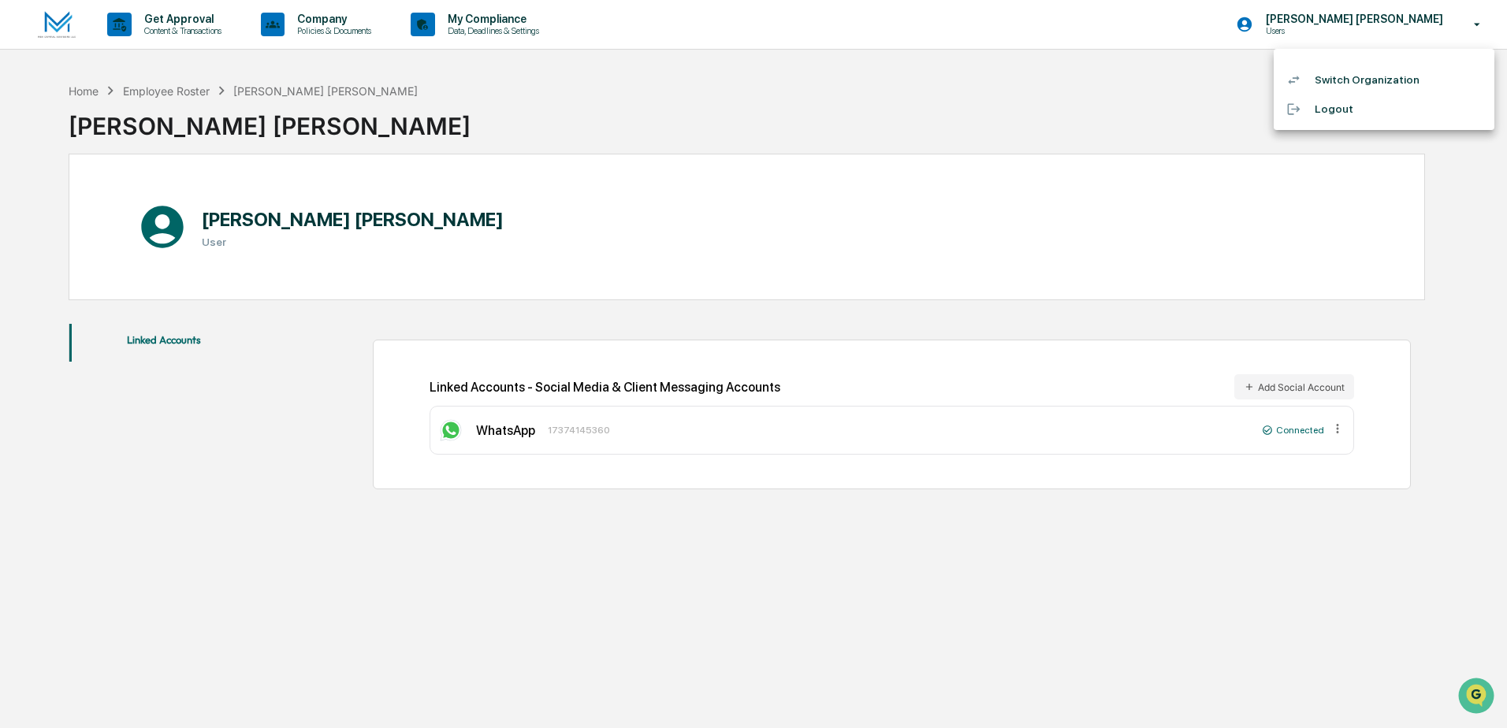
click at [879, 173] on div at bounding box center [753, 364] width 1507 height 728
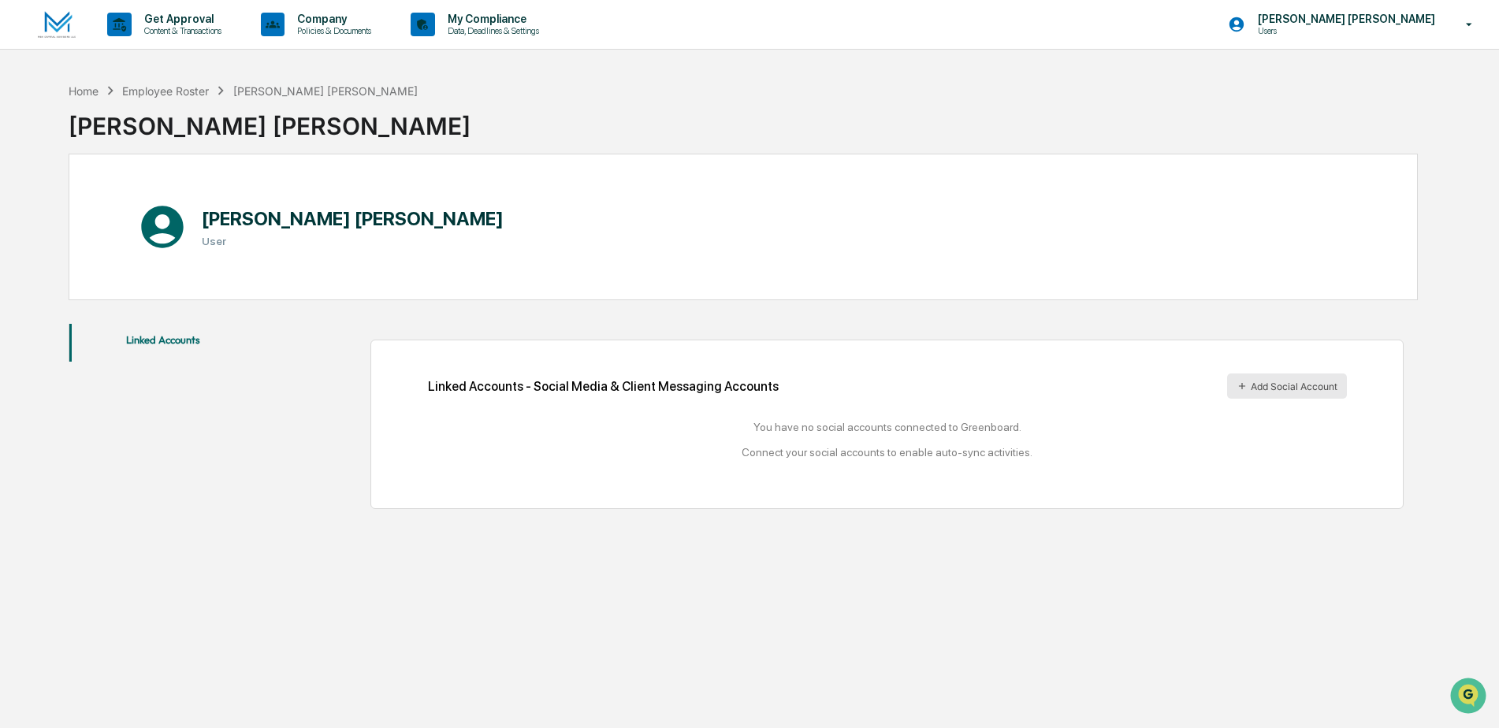
click at [1257, 391] on button "Add Social Account" at bounding box center [1287, 386] width 120 height 25
click at [48, 37] on img at bounding box center [57, 25] width 38 height 28
